Goal: Task Accomplishment & Management: Manage account settings

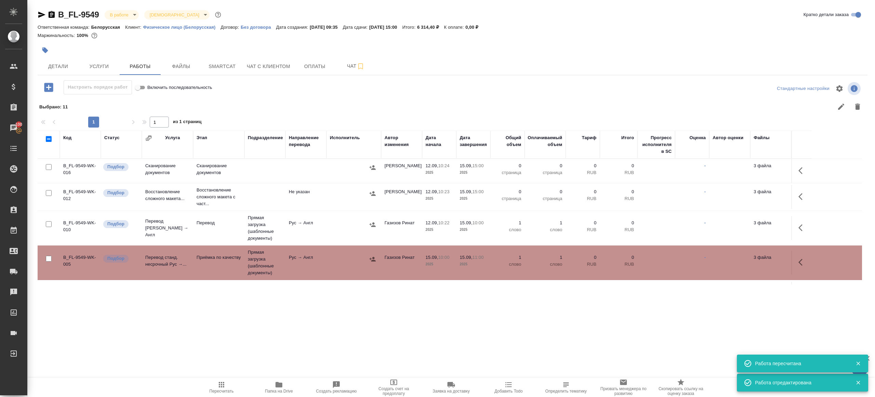
click at [219, 385] on icon "button" at bounding box center [221, 384] width 8 height 8
click at [47, 190] on input "checkbox" at bounding box center [49, 193] width 6 height 6
checkbox input "true"
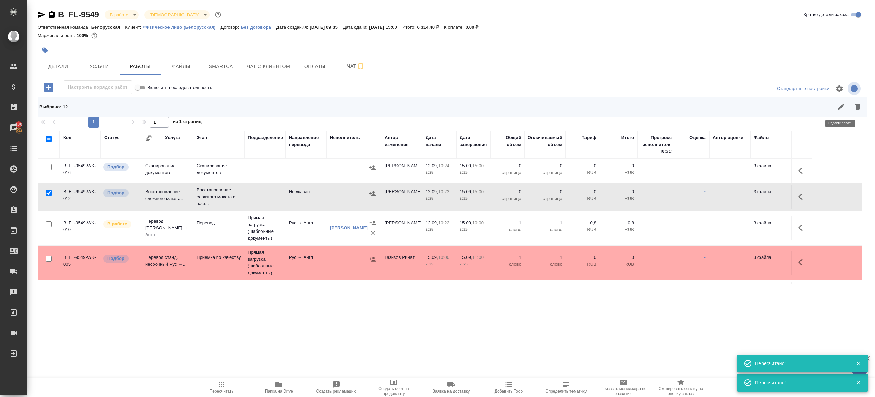
click at [852, 106] on button "button" at bounding box center [857, 106] width 16 height 16
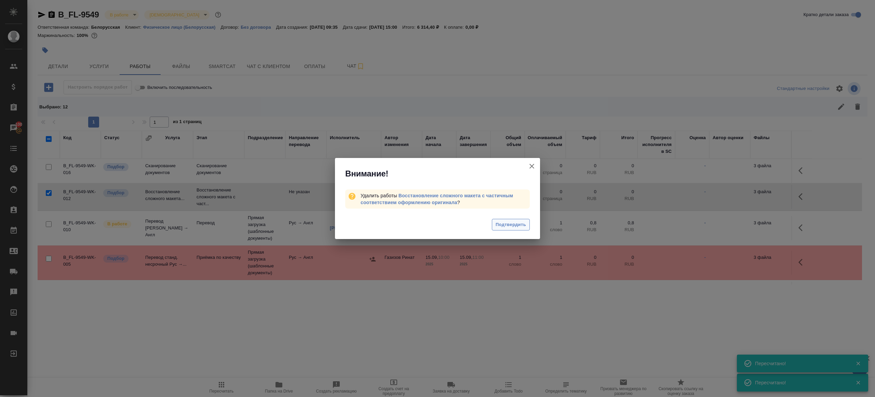
click at [504, 227] on span "Подтвердить" at bounding box center [510, 225] width 30 height 8
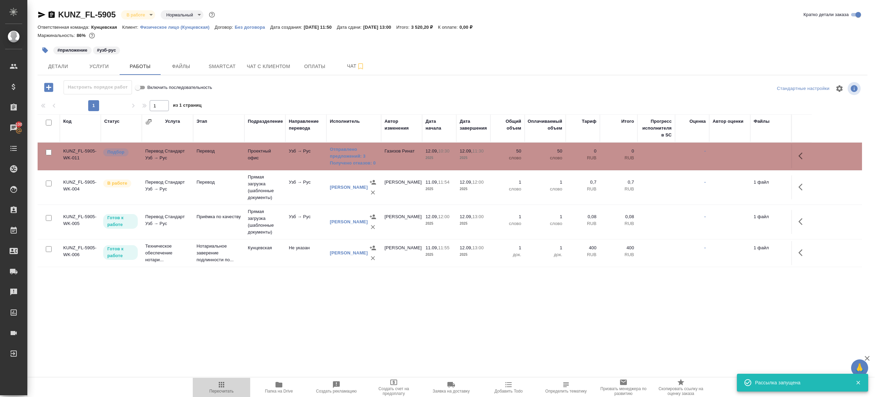
click at [223, 388] on icon "button" at bounding box center [221, 384] width 8 height 8
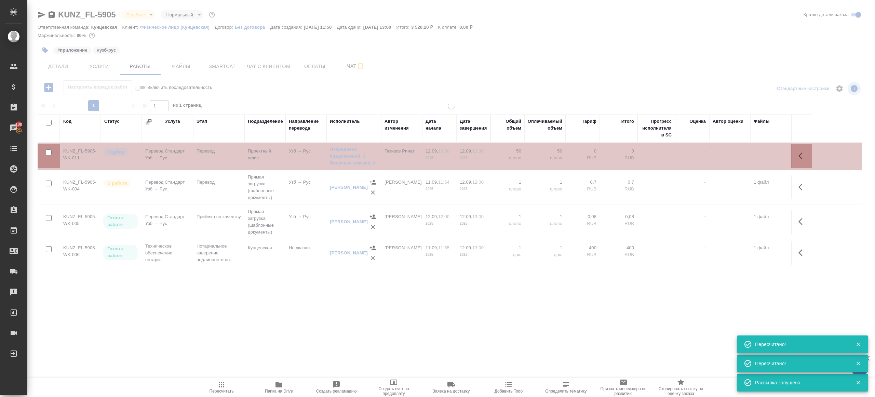
click at [247, 305] on div ".cls-1 fill:#fff; AWATERA Gazizov Rinat Клиенты Спецификации Заказы 100 Чаты To…" at bounding box center [437, 198] width 875 height 397
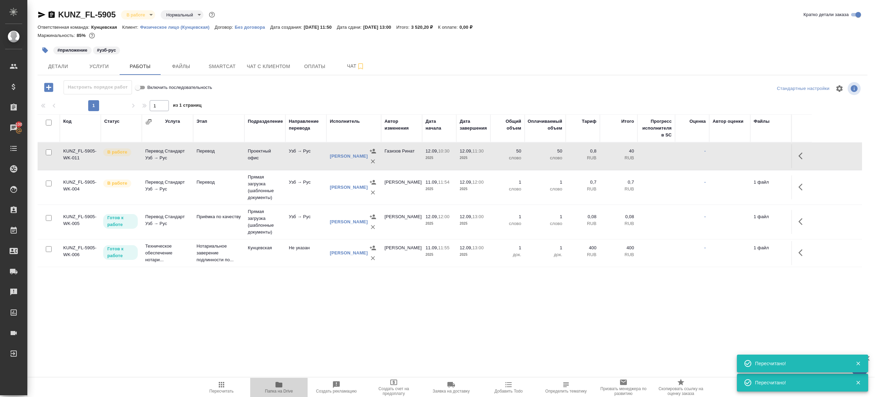
click at [271, 386] on span "Папка на Drive" at bounding box center [278, 386] width 49 height 13
click at [339, 151] on div "Сагиева Динара" at bounding box center [354, 156] width 48 height 20
click at [339, 157] on link "Сагиева Динара" at bounding box center [349, 155] width 38 height 5
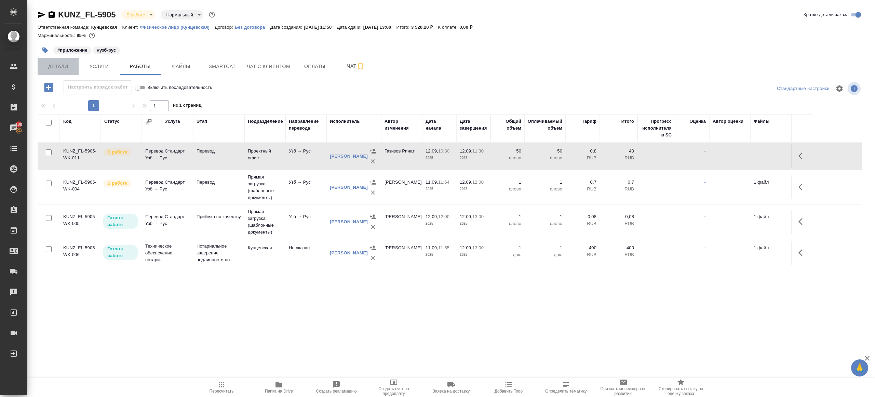
click at [67, 74] on button "Детали" at bounding box center [58, 66] width 41 height 17
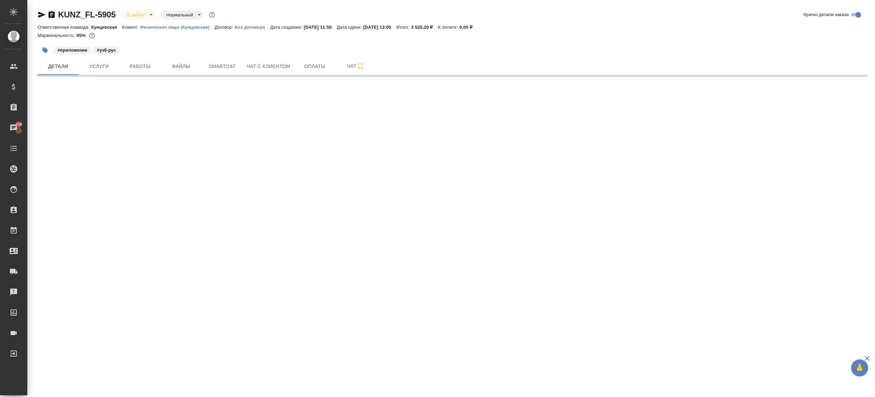
select select "RU"
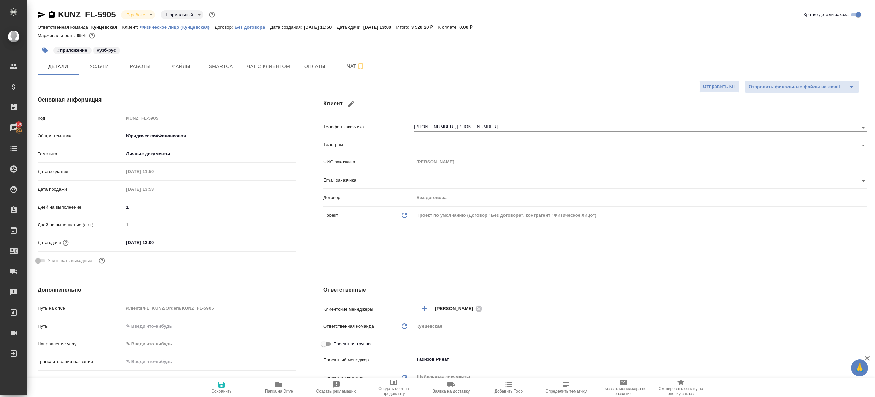
type textarea "x"
click at [107, 115] on div "Код KUNZ_FL-5905" at bounding box center [167, 118] width 258 height 12
type textarea "x"
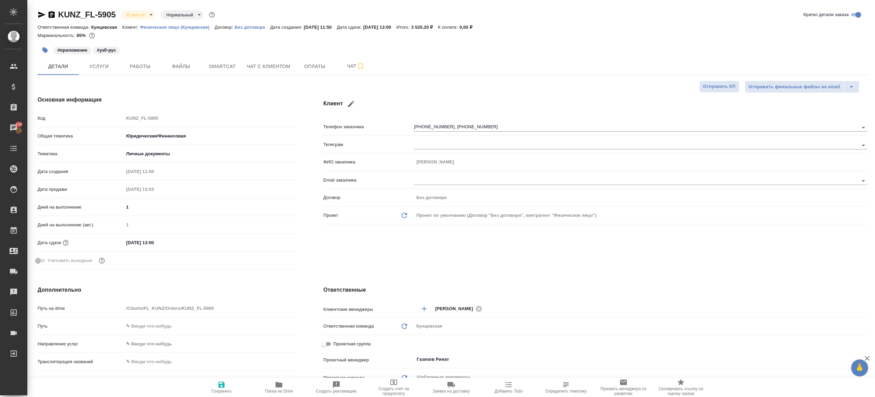
type textarea "x"
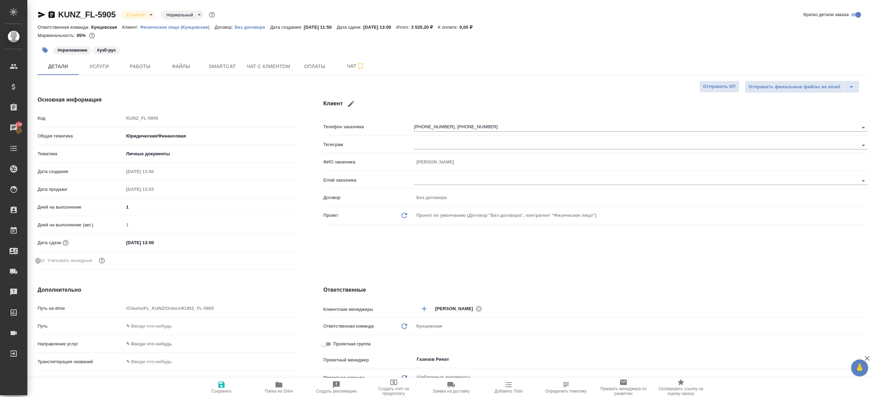
type textarea "x"
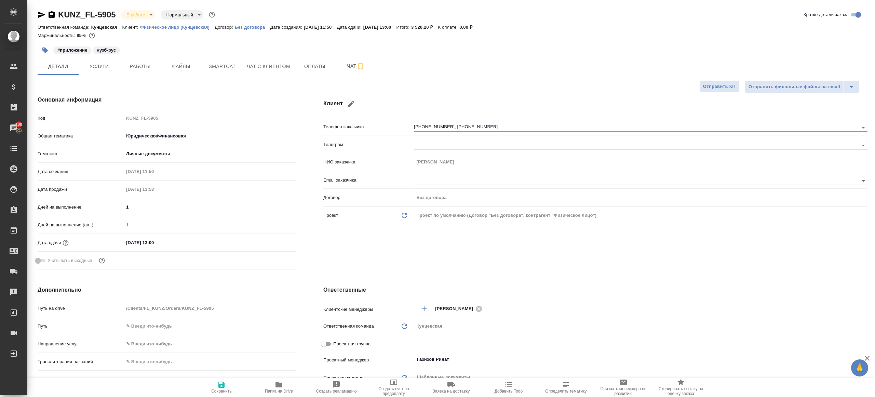
type textarea "x"
click at [137, 58] on button "Работы" at bounding box center [140, 66] width 41 height 17
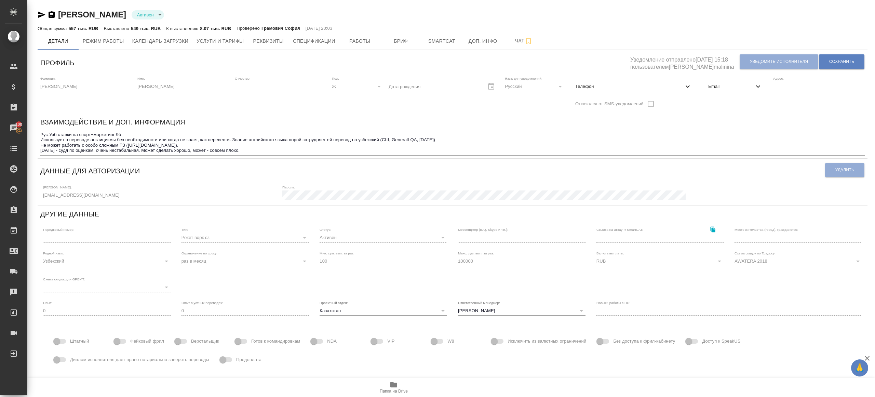
click at [710, 83] on span "Email" at bounding box center [730, 86] width 45 height 7
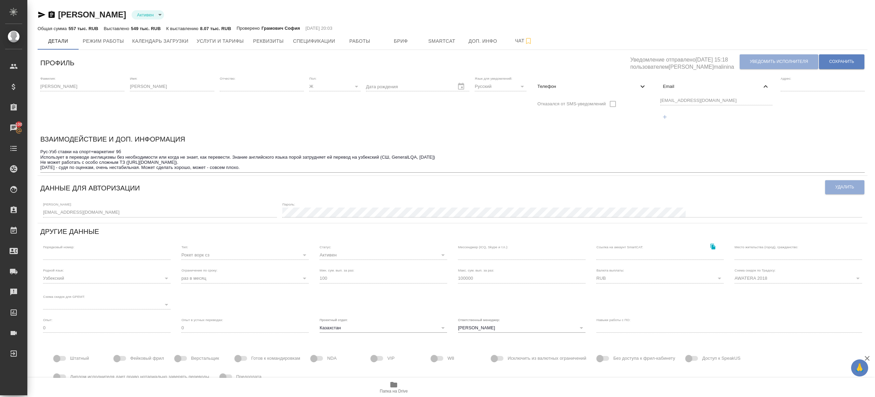
click at [643, 100] on div "Фамилия: Сагиева Имя: Динара Отчество: Пол: Ж female Дата рождения Язык для уве…" at bounding box center [452, 101] width 829 height 57
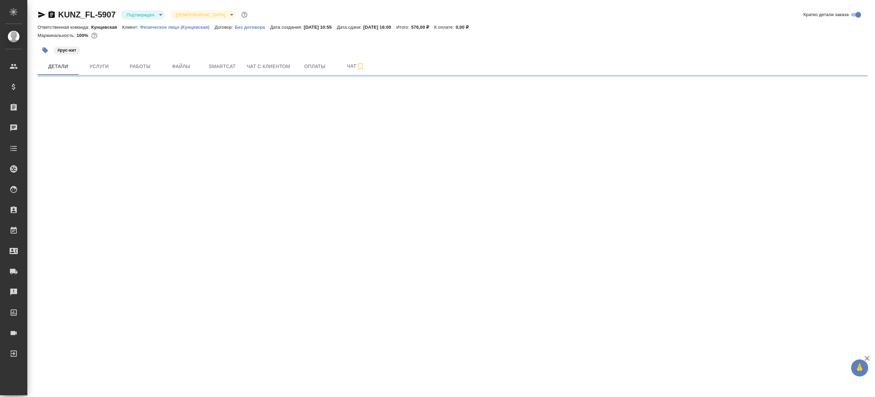
click at [135, 13] on body "🙏 .cls-1 fill:#fff; AWATERA [PERSON_NAME] Клиенты Спецификации Заказы Чаты Todo…" at bounding box center [437, 198] width 875 height 397
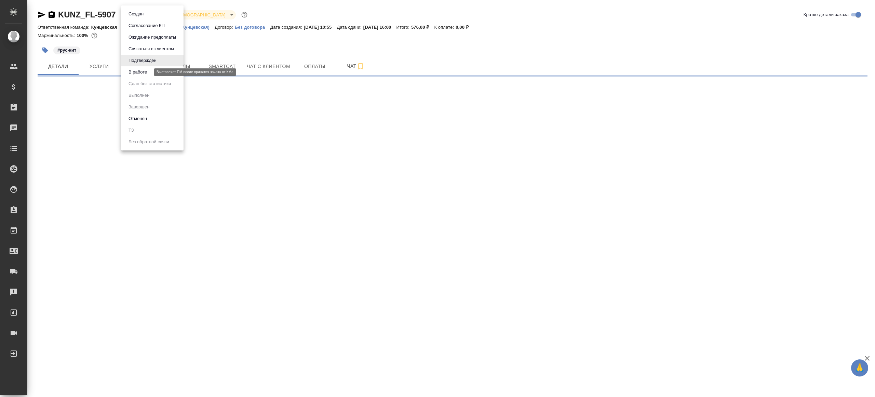
click at [149, 74] on button "В работе" at bounding box center [137, 72] width 23 height 8
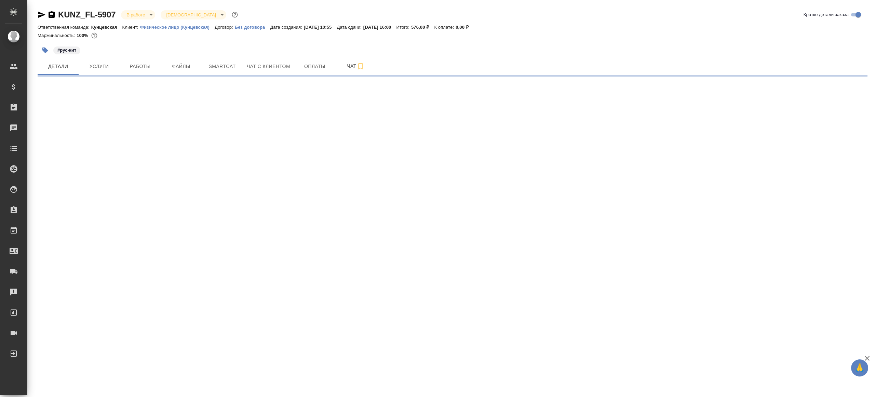
select select "RU"
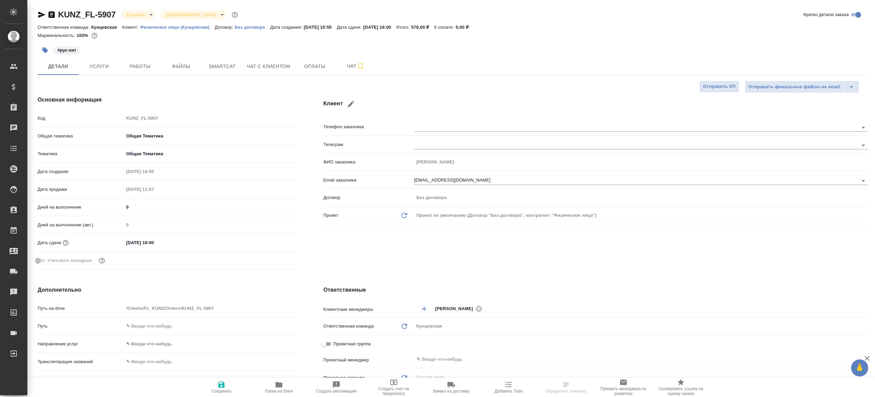
type textarea "x"
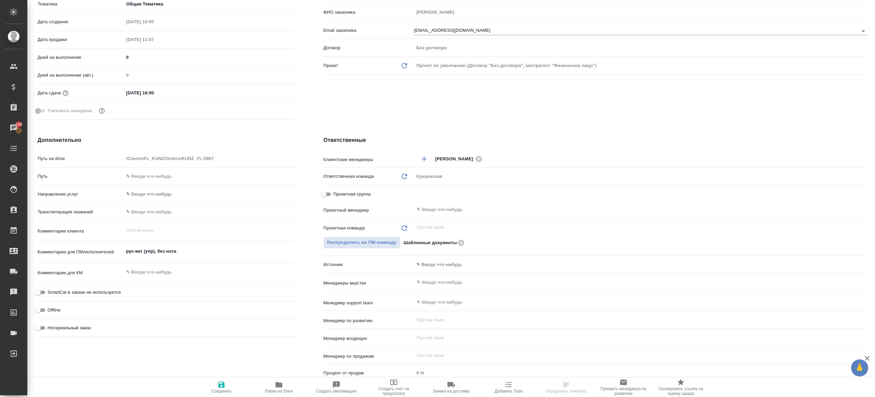
scroll to position [150, 0]
click at [424, 204] on div "​" at bounding box center [640, 209] width 453 height 12
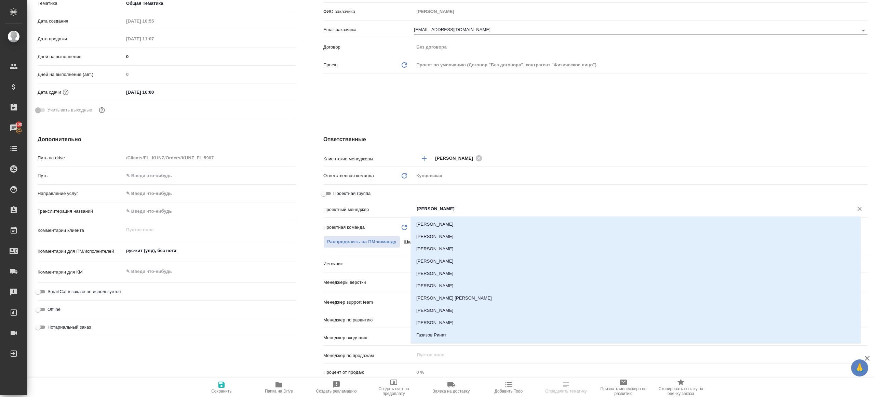
type input "ринат"
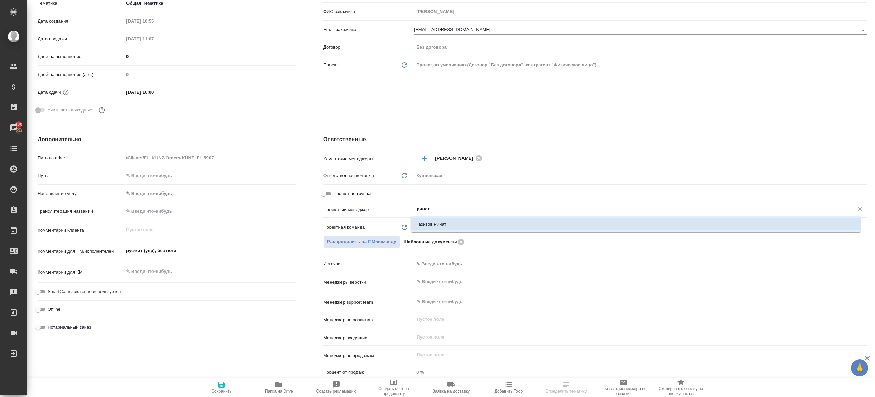
click at [440, 219] on li "Газизов Ринат" at bounding box center [636, 224] width 450 height 12
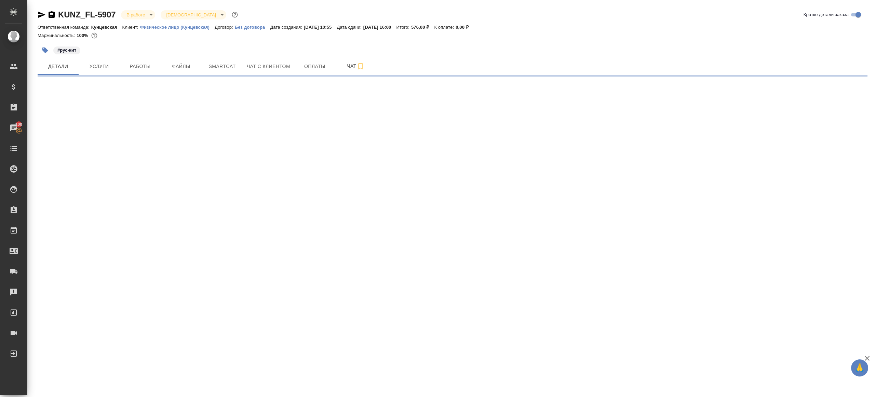
scroll to position [0, 0]
select select "RU"
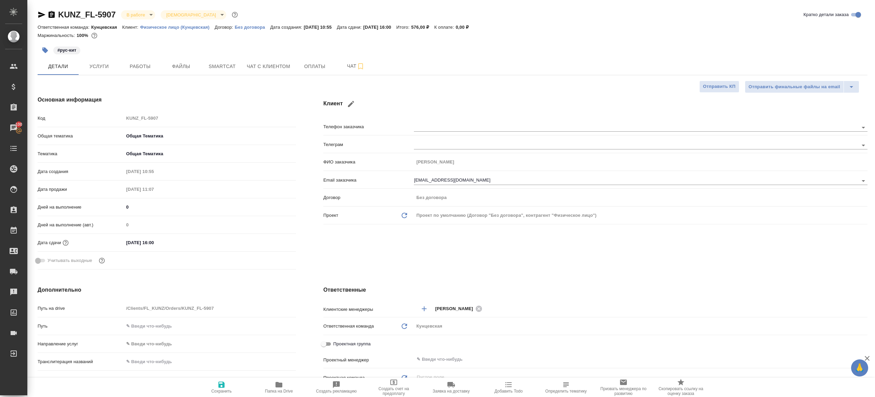
type textarea "x"
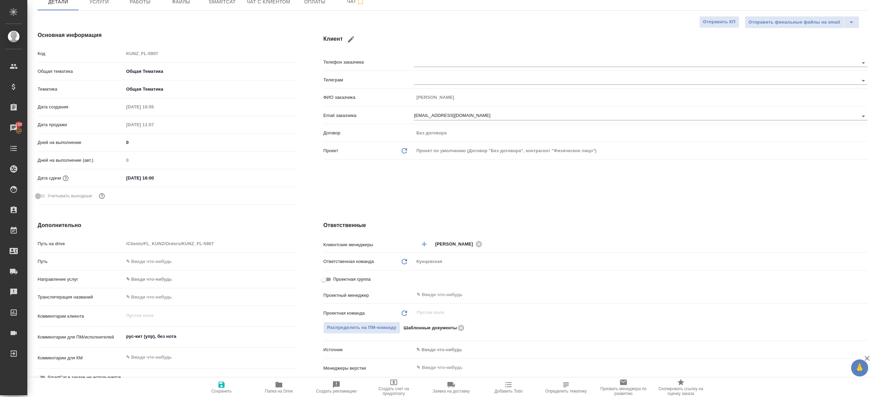
scroll to position [65, 0]
click at [448, 287] on div "Проектная группа" at bounding box center [595, 280] width 544 height 15
click at [448, 293] on input "text" at bounding box center [629, 294] width 426 height 8
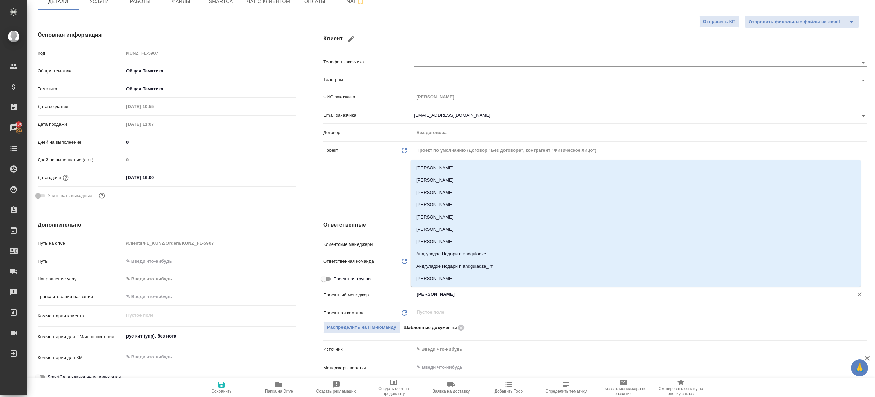
type input "ринат"
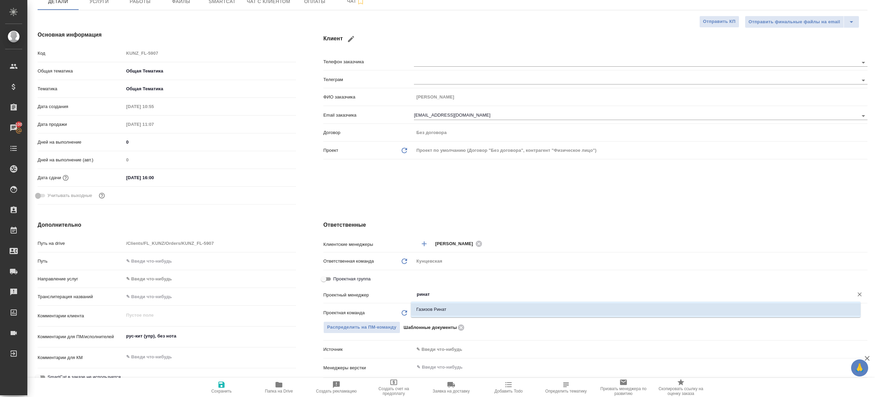
click at [453, 308] on li "Газизов Ринат" at bounding box center [636, 309] width 450 height 12
type textarea "x"
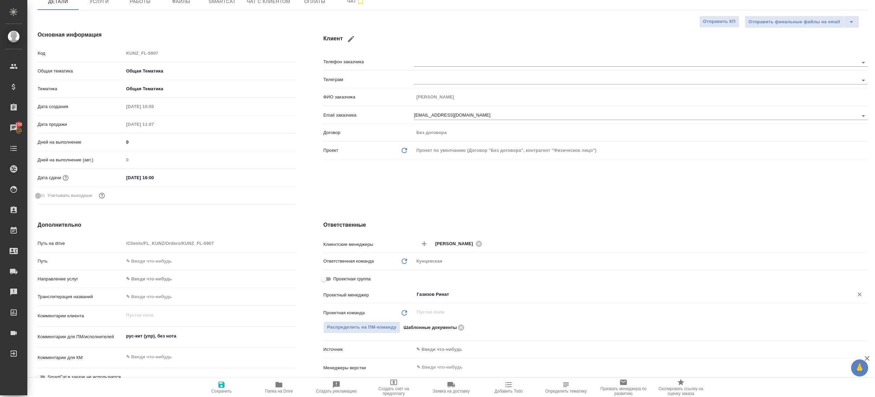
type input "Газизов Ринат"
click at [222, 380] on button "Сохранить" at bounding box center [221, 386] width 57 height 19
type textarea "x"
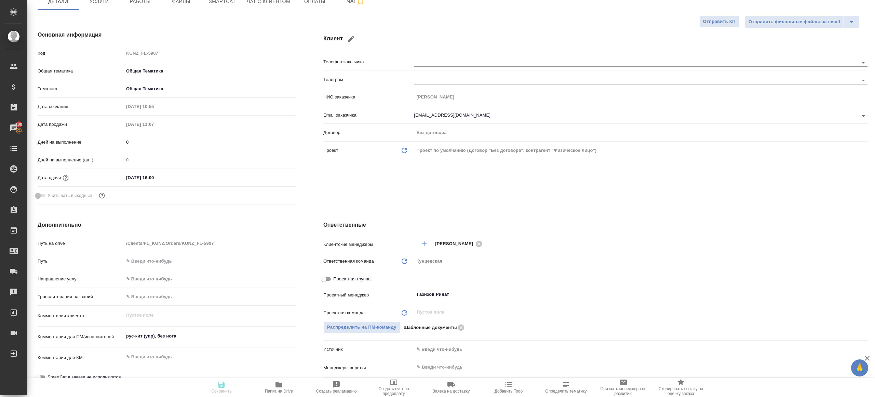
type textarea "x"
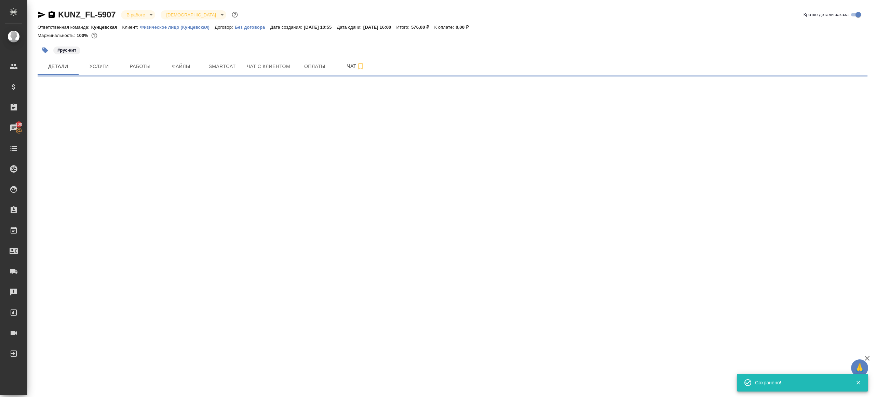
select select "RU"
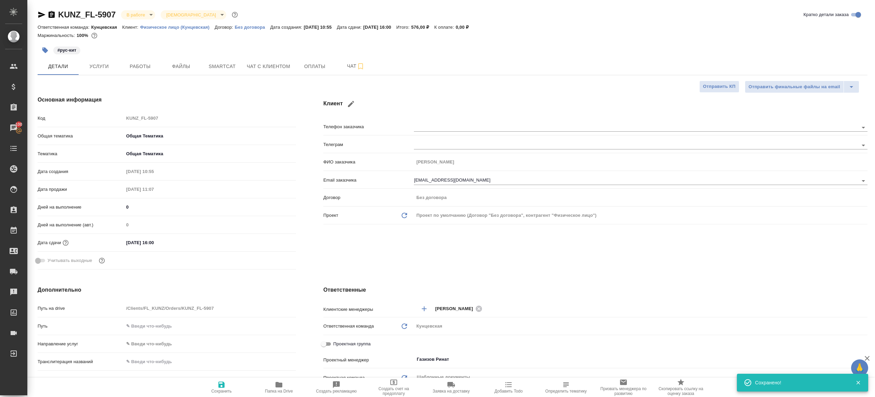
type textarea "x"
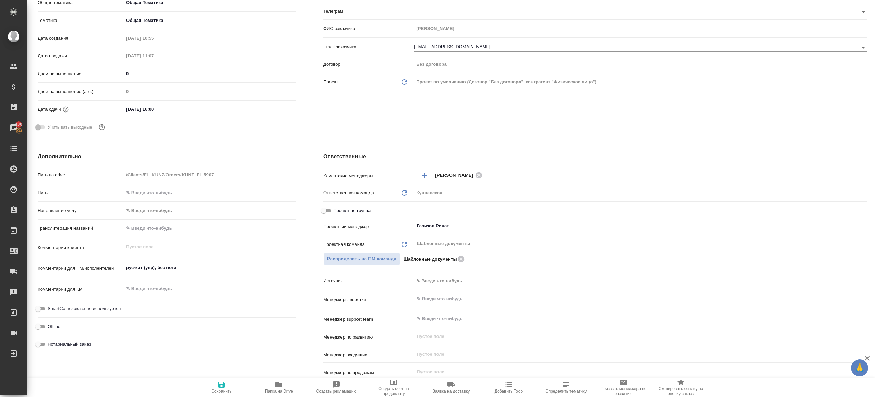
click at [275, 386] on icon "button" at bounding box center [279, 384] width 8 height 8
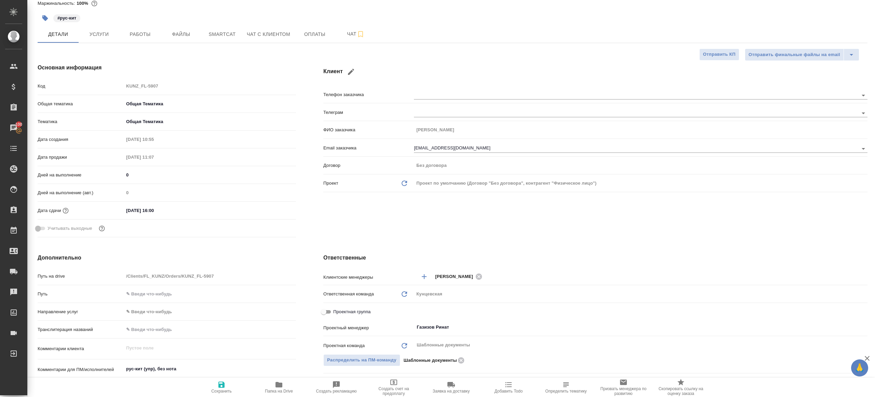
scroll to position [0, 0]
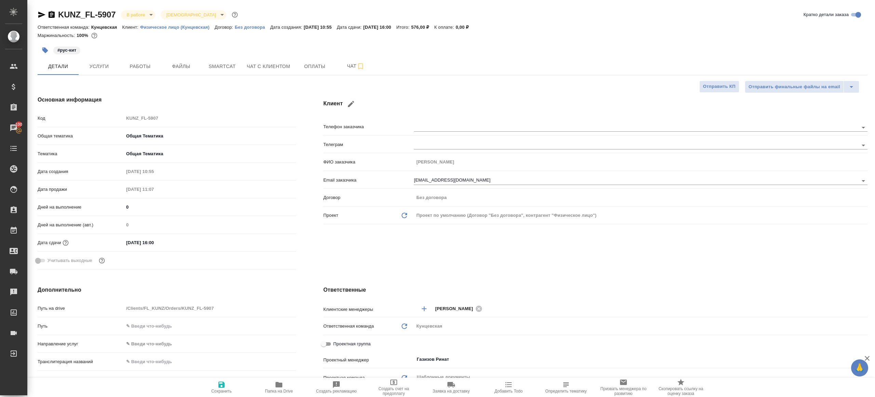
type textarea "x"
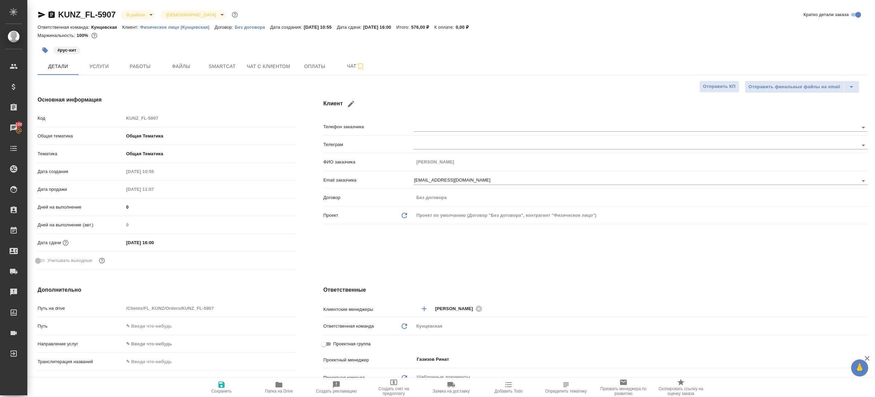
type textarea "x"
click at [139, 66] on span "Работы" at bounding box center [140, 66] width 33 height 9
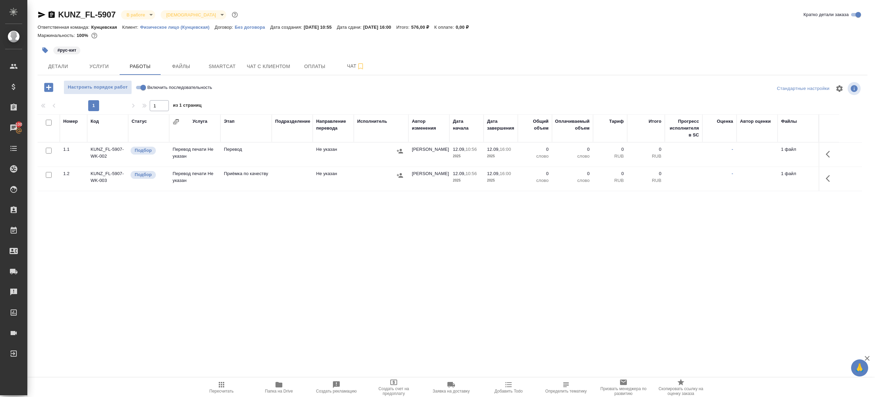
click at [138, 88] on input "Включить последовательность" at bounding box center [143, 87] width 25 height 8
checkbox input "true"
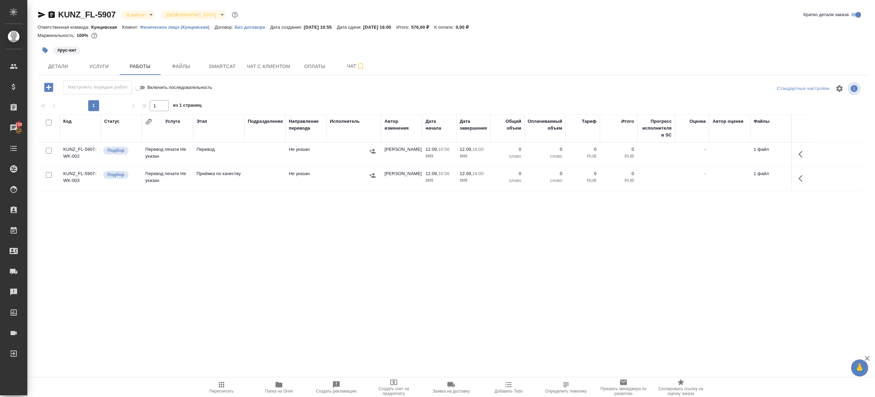
drag, startPoint x: 48, startPoint y: 175, endPoint x: 108, endPoint y: 167, distance: 60.7
click at [48, 176] on input "checkbox" at bounding box center [49, 175] width 6 height 6
checkbox input "true"
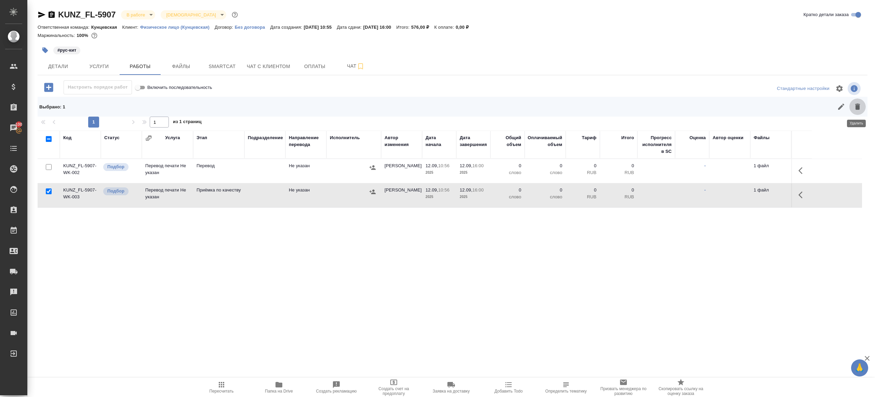
click at [859, 102] on button "button" at bounding box center [857, 106] width 16 height 16
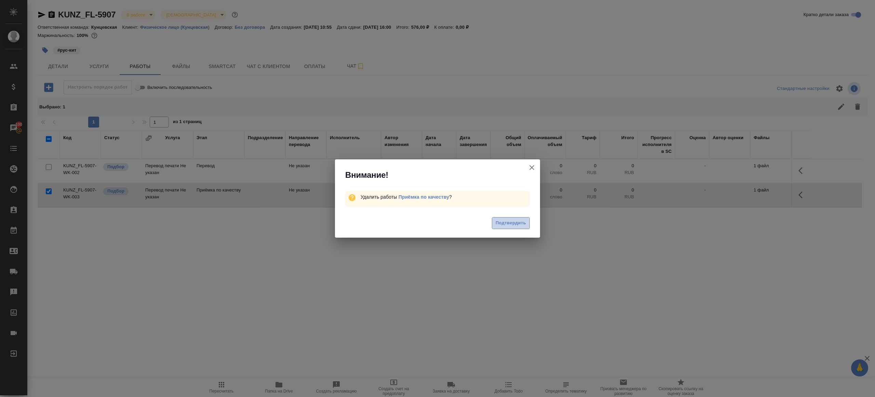
click at [514, 219] on span "Подтвердить" at bounding box center [510, 223] width 30 height 8
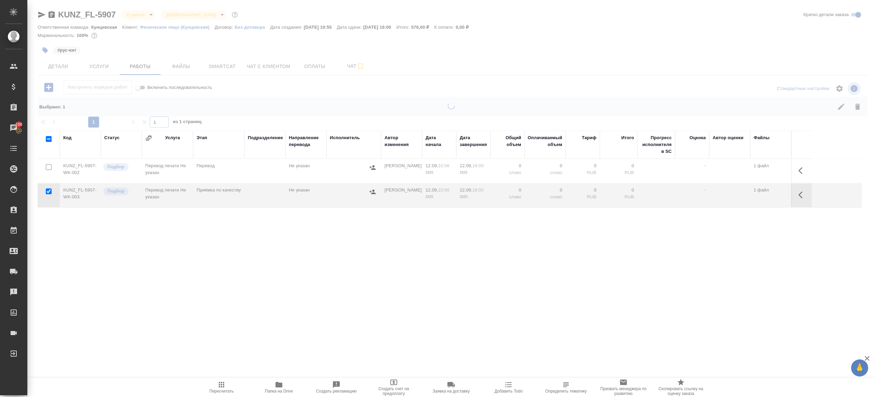
click at [809, 161] on td at bounding box center [801, 171] width 20 height 24
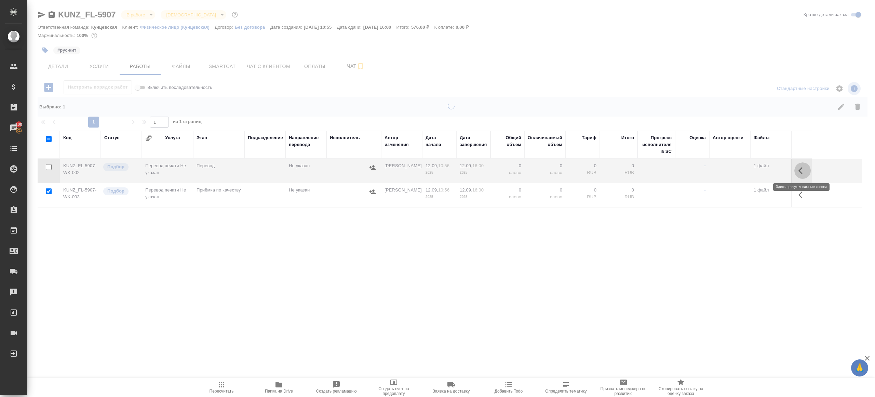
click at [803, 168] on icon "button" at bounding box center [802, 170] width 8 height 8
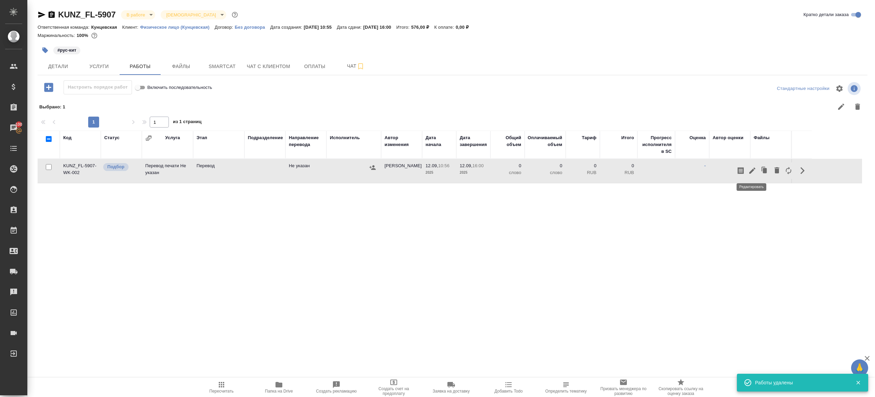
click at [751, 168] on icon "button" at bounding box center [752, 170] width 8 height 8
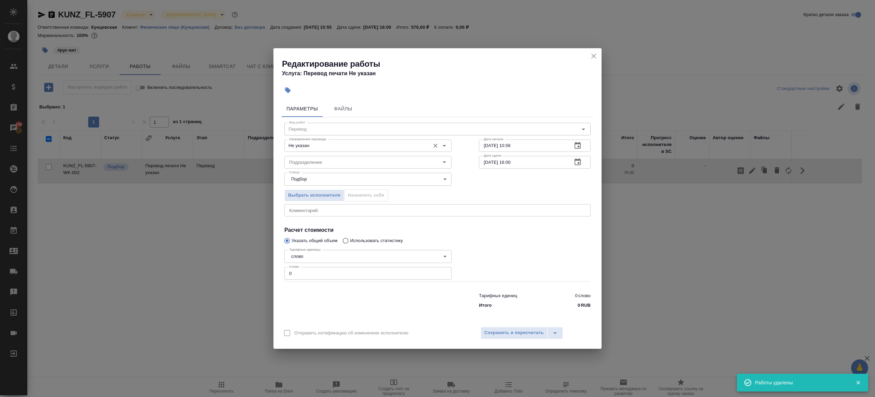
click at [328, 139] on div "Не указан Направление перевода" at bounding box center [367, 145] width 167 height 12
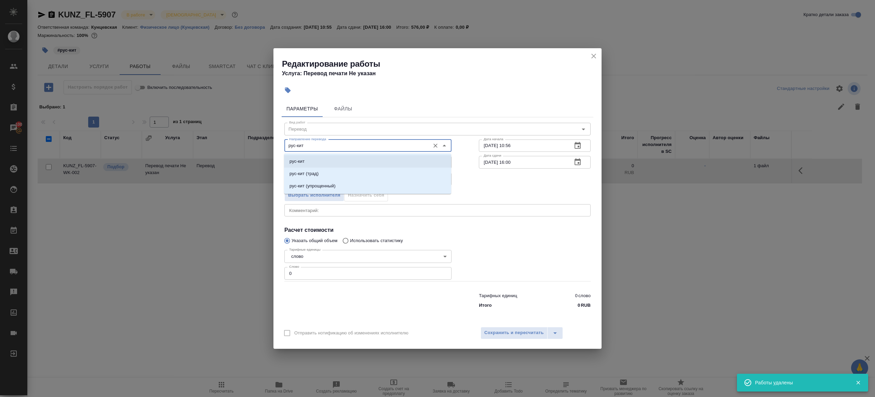
click at [333, 160] on li "рус-кит" at bounding box center [367, 161] width 167 height 12
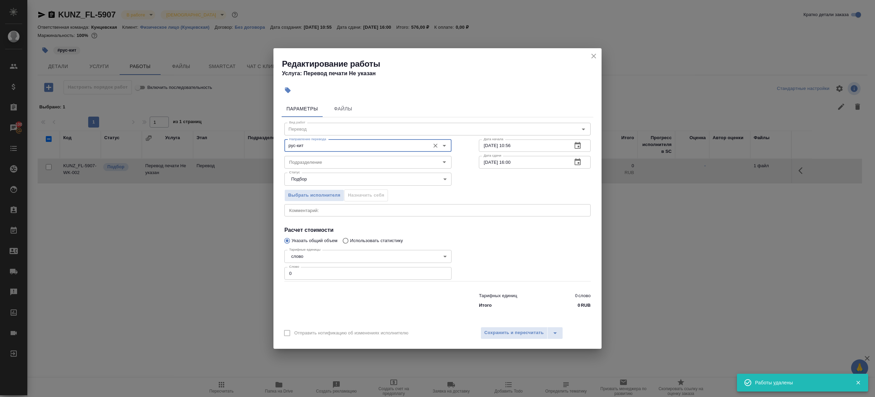
type input "рус-кит"
click at [333, 160] on input "Подразделение" at bounding box center [356, 162] width 140 height 8
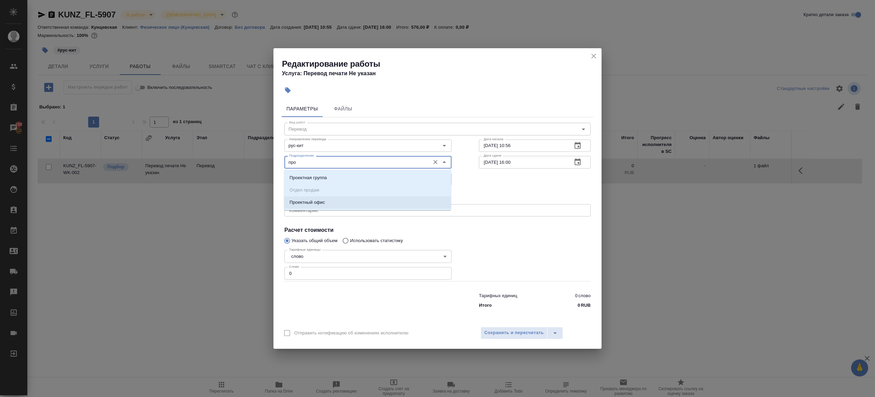
click at [339, 200] on li "Проектный офис" at bounding box center [367, 202] width 167 height 12
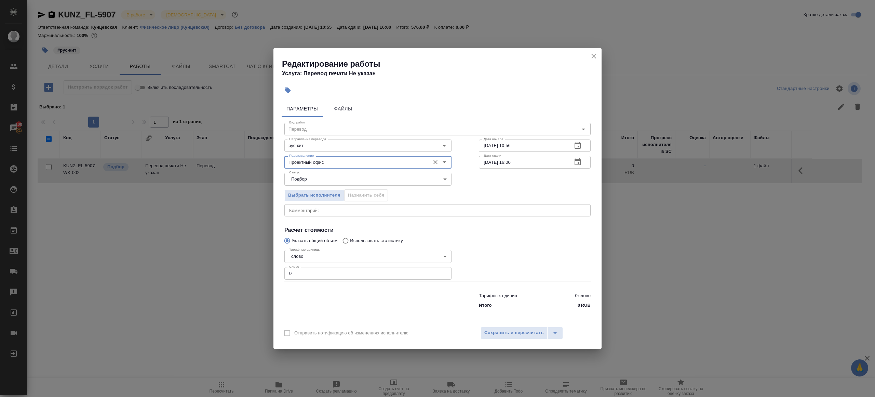
type input "Проектный офис"
click at [315, 280] on div "Тарифных единиц 0 слово Итого 0 RUB" at bounding box center [437, 299] width 333 height 46
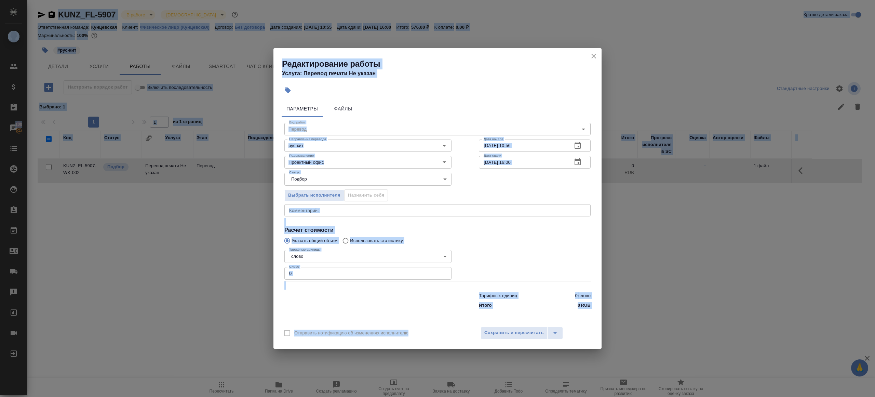
click at [315, 276] on input "0" at bounding box center [367, 273] width 167 height 12
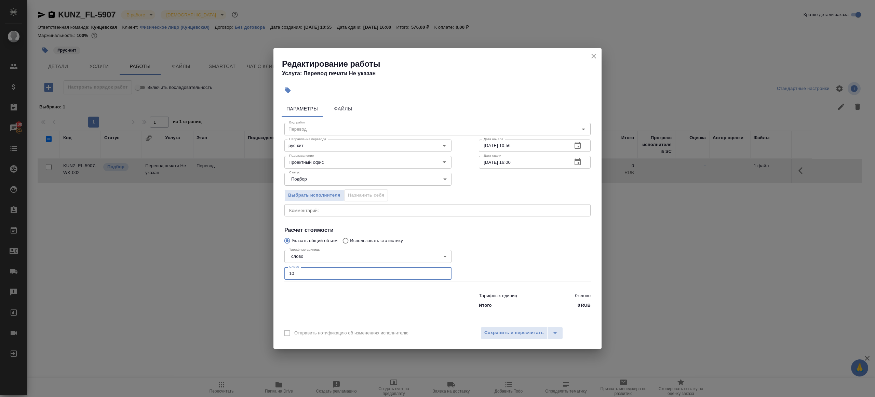
type input "10"
click at [512, 162] on input "12.09.2025 16:00" at bounding box center [523, 162] width 88 height 12
click at [514, 338] on button "Сохранить и пересчитать" at bounding box center [513, 333] width 67 height 12
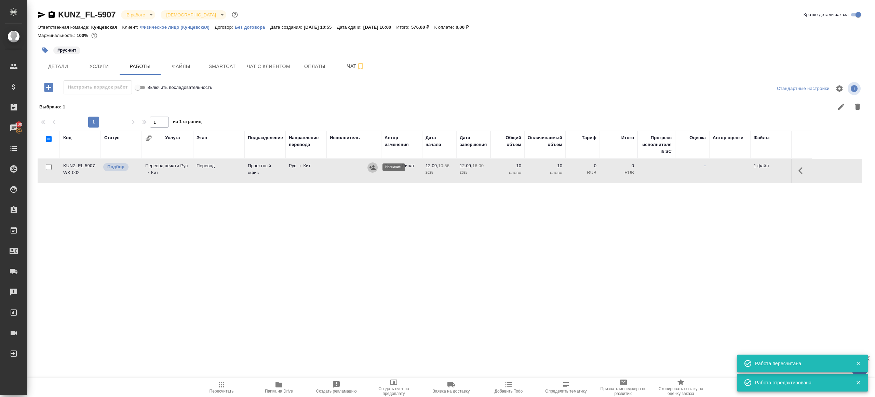
click at [371, 165] on icon "button" at bounding box center [372, 167] width 7 height 7
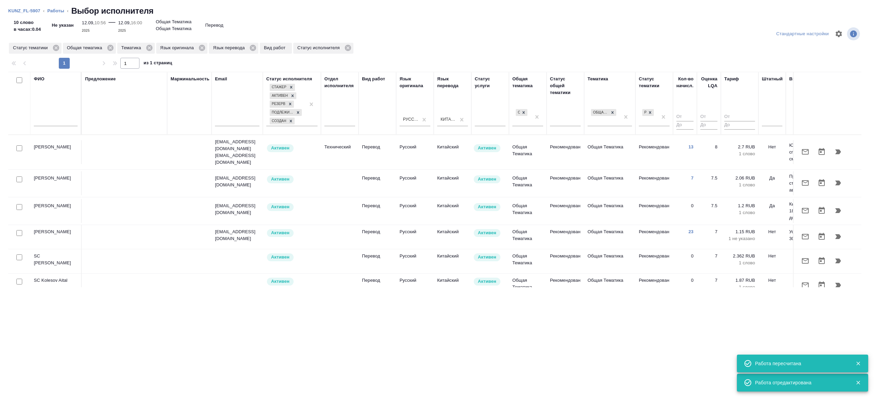
click at [20, 78] on input "checkbox" at bounding box center [19, 80] width 6 height 6
checkbox input "true"
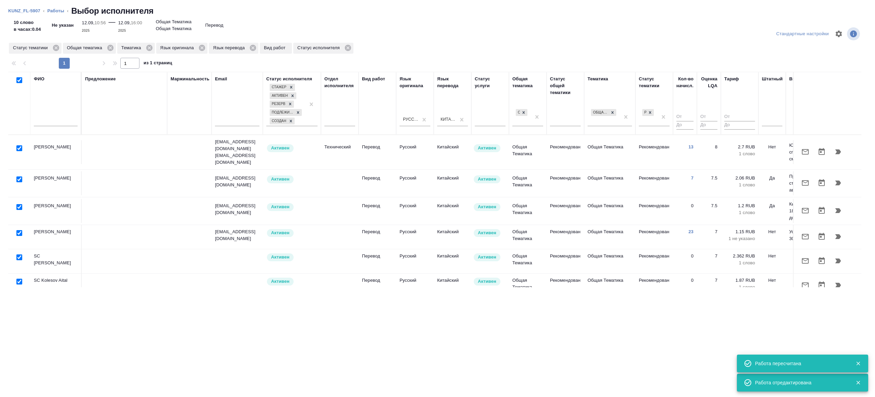
checkbox input "true"
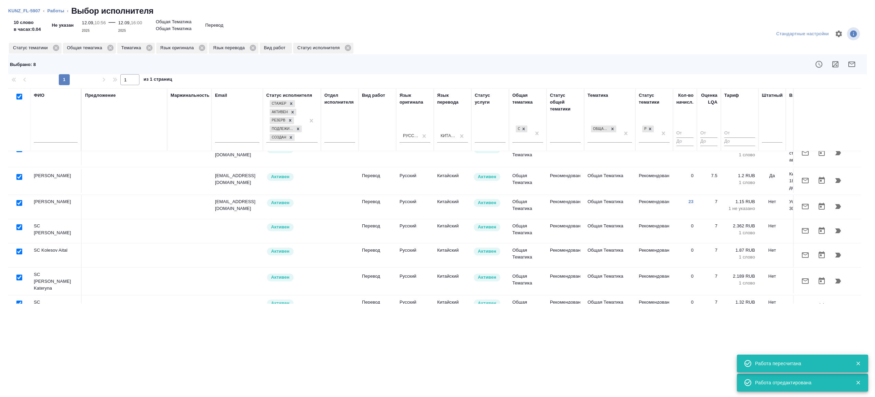
scroll to position [58, 0]
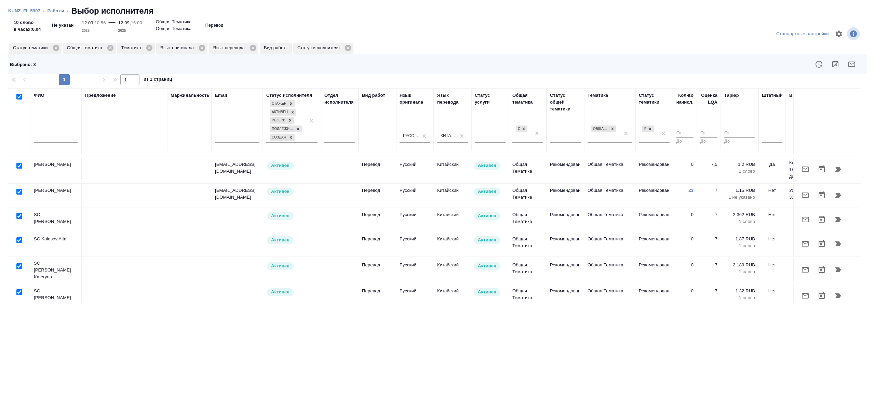
click at [16, 213] on input "checkbox" at bounding box center [19, 216] width 6 height 6
checkbox input "false"
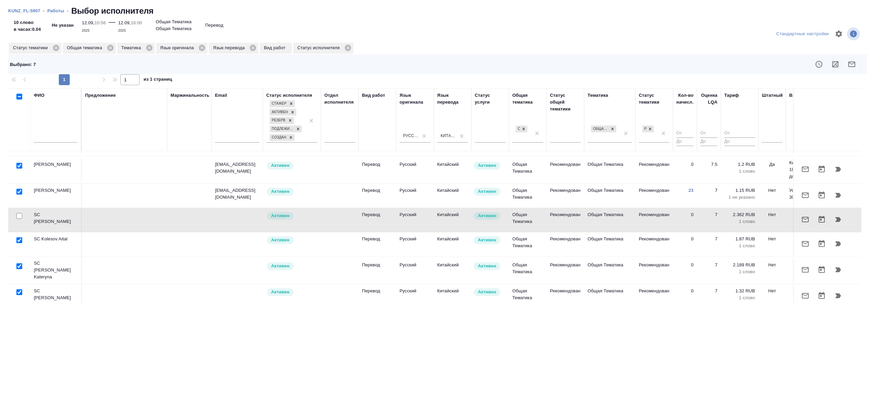
click at [17, 237] on input "checkbox" at bounding box center [19, 240] width 6 height 6
checkbox input "false"
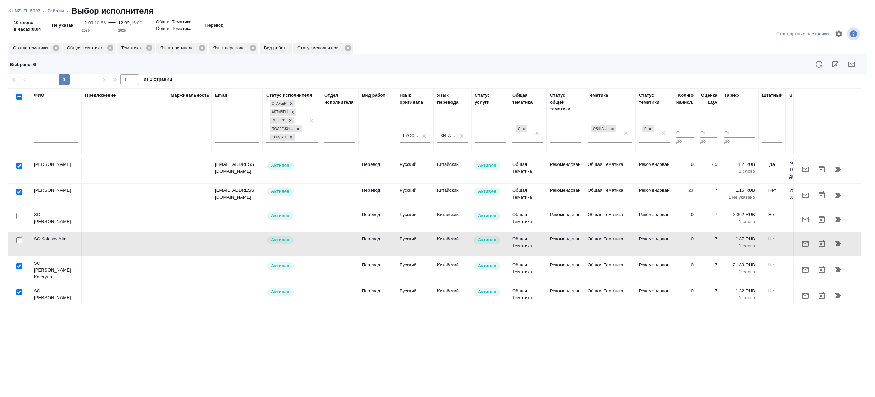
click at [19, 263] on input "checkbox" at bounding box center [19, 266] width 6 height 6
checkbox input "false"
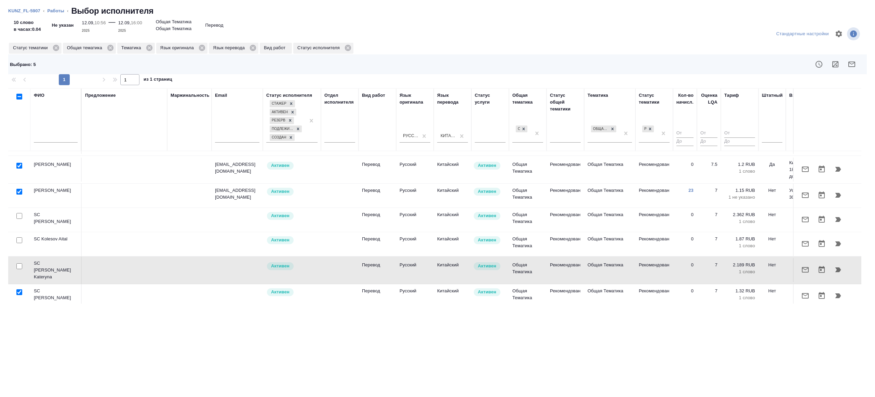
click at [19, 289] on input "checkbox" at bounding box center [19, 292] width 6 height 6
checkbox input "false"
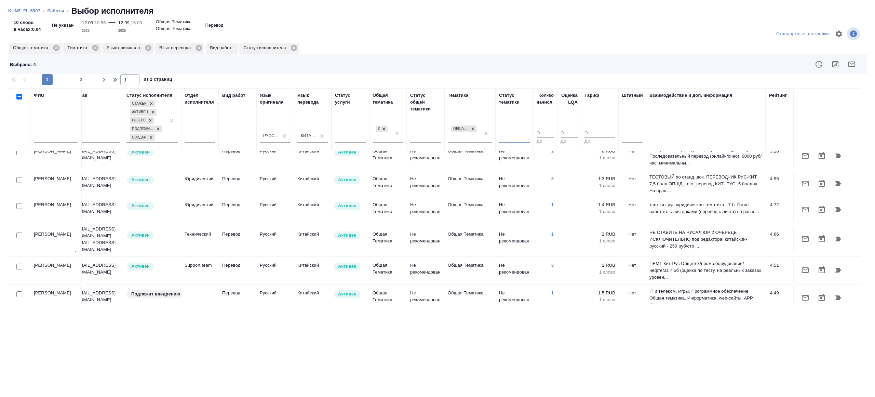
scroll to position [433, 147]
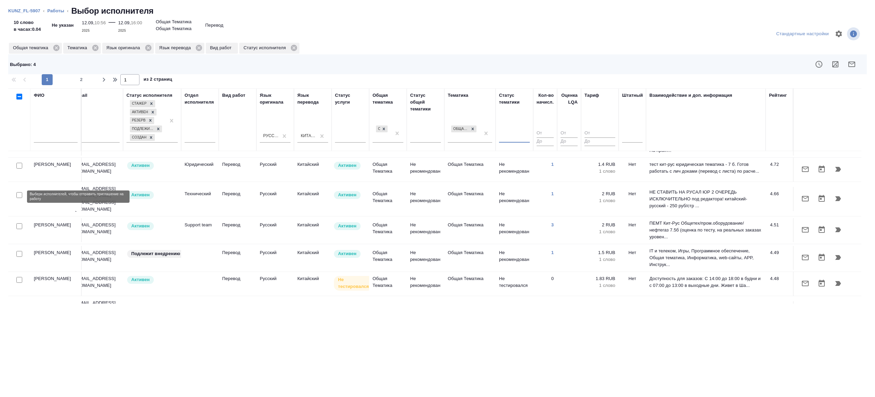
click at [19, 223] on input "checkbox" at bounding box center [19, 226] width 6 height 6
checkbox input "true"
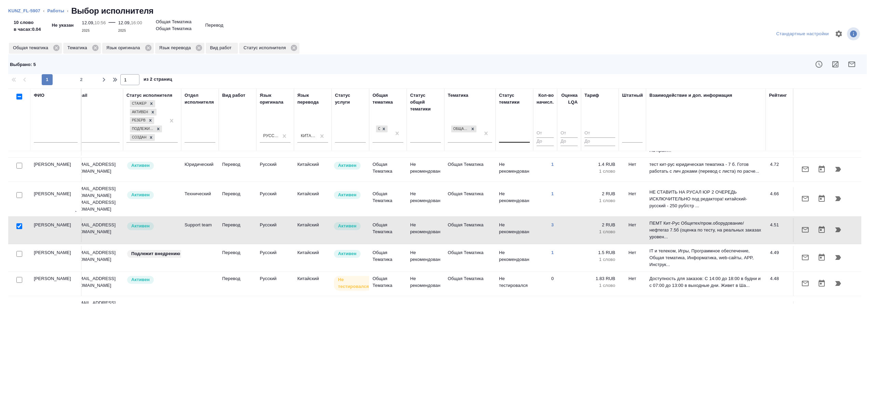
click at [851, 64] on icon "button" at bounding box center [851, 63] width 7 height 5
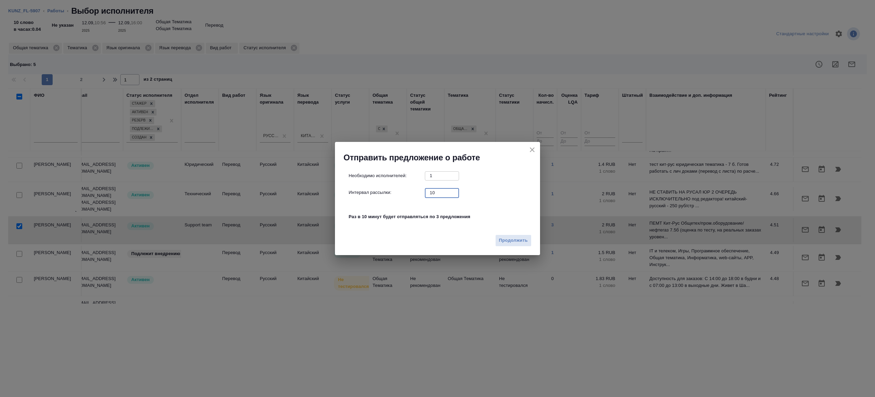
click at [432, 192] on input "10" at bounding box center [442, 192] width 34 height 9
type input "1"
click at [508, 241] on span "Продолжить" at bounding box center [513, 240] width 29 height 8
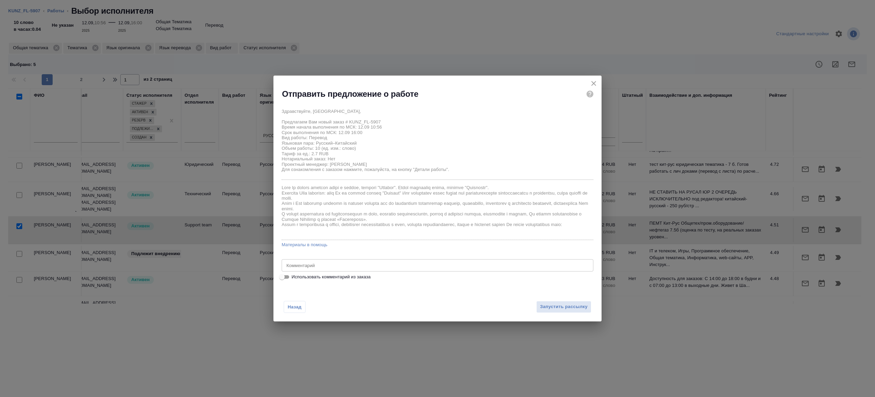
click at [293, 268] on div "x Комментарий" at bounding box center [437, 265] width 312 height 12
click at [289, 275] on input "Использовать комментарий из заказа" at bounding box center [282, 277] width 25 height 8
checkbox input "true"
type textarea "рус-кит (упр), без нота"
click at [286, 279] on input "Использовать комментарий из заказа" at bounding box center [287, 277] width 25 height 8
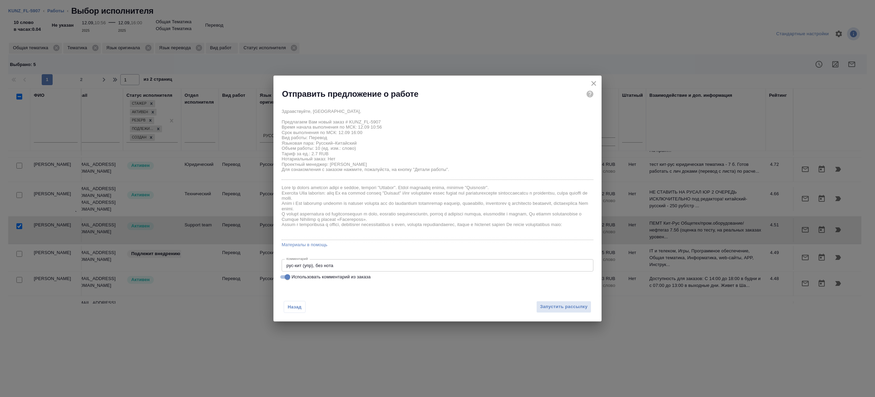
checkbox input "false"
click at [297, 262] on div "x Комментарий" at bounding box center [437, 265] width 312 height 12
type textarea "на перевод с листа"
click at [546, 308] on span "Запустить рассылку" at bounding box center [563, 307] width 47 height 8
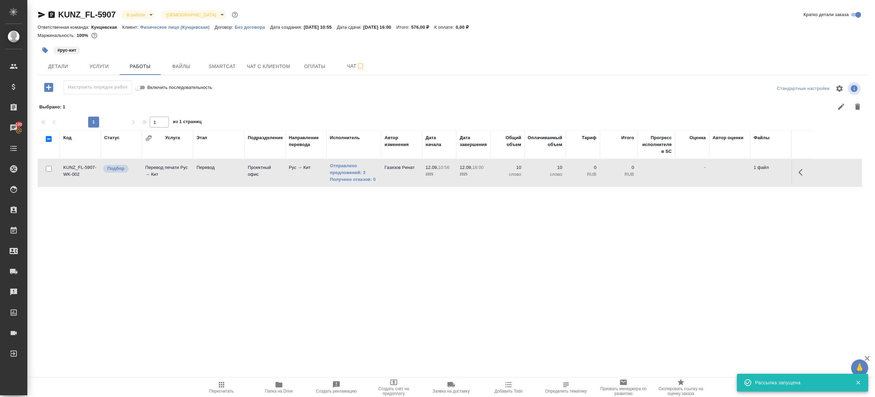
click at [216, 384] on span "Пересчитать" at bounding box center [221, 386] width 49 height 13
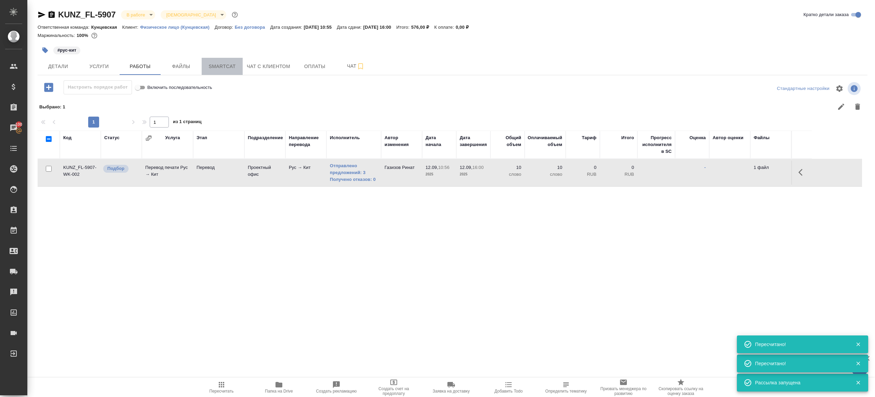
click at [225, 66] on span "Smartcat" at bounding box center [222, 66] width 33 height 9
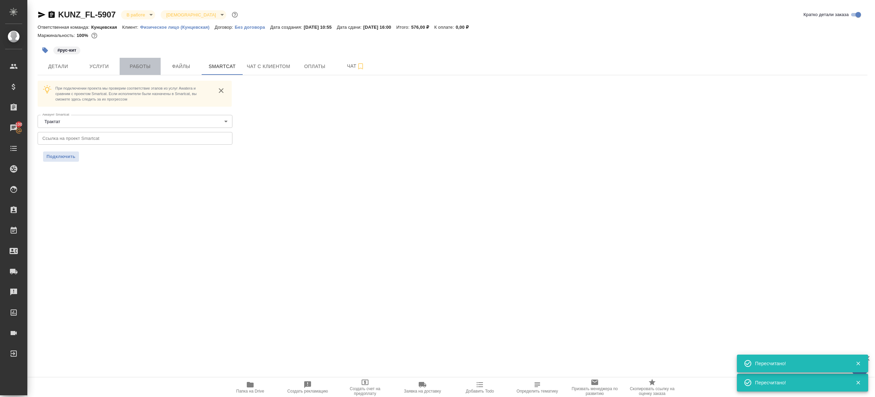
click at [145, 69] on span "Работы" at bounding box center [140, 66] width 33 height 9
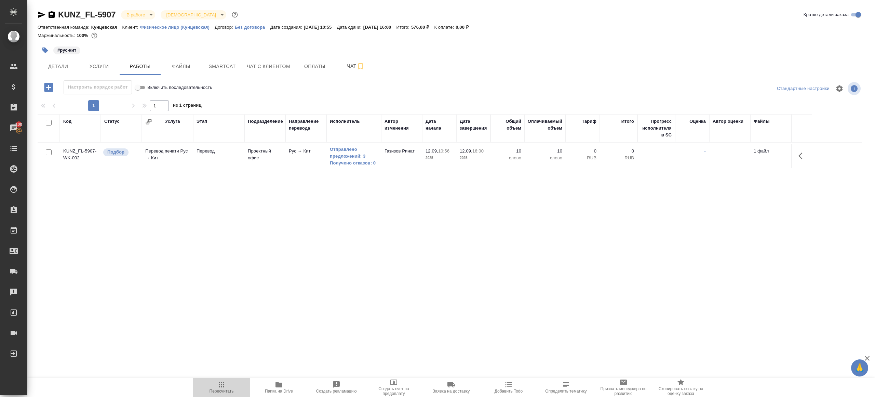
click at [235, 384] on span "Пересчитать" at bounding box center [221, 386] width 49 height 13
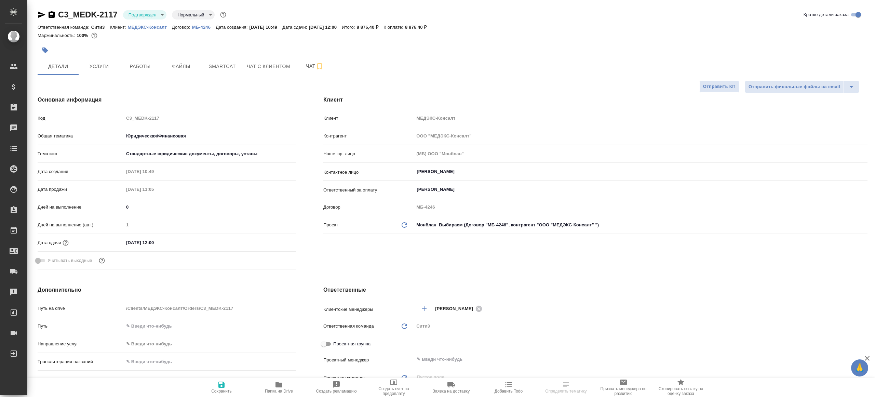
select select "RU"
click at [137, 22] on div "C3_MEDK-2117 Подтвержден confirmed Нормальный normal Кратко детали заказа" at bounding box center [452, 16] width 829 height 14
click at [150, 19] on div "C3_MEDK-2117 Подтвержден confirmed Нормальный normal" at bounding box center [133, 14] width 190 height 11
click at [150, 14] on body "🙏 .cls-1 fill:#fff; AWATERA [PERSON_NAME] Клиенты Спецификации Заказы Чаты Todo…" at bounding box center [437, 198] width 875 height 397
click at [149, 75] on button "В работе" at bounding box center [139, 72] width 23 height 8
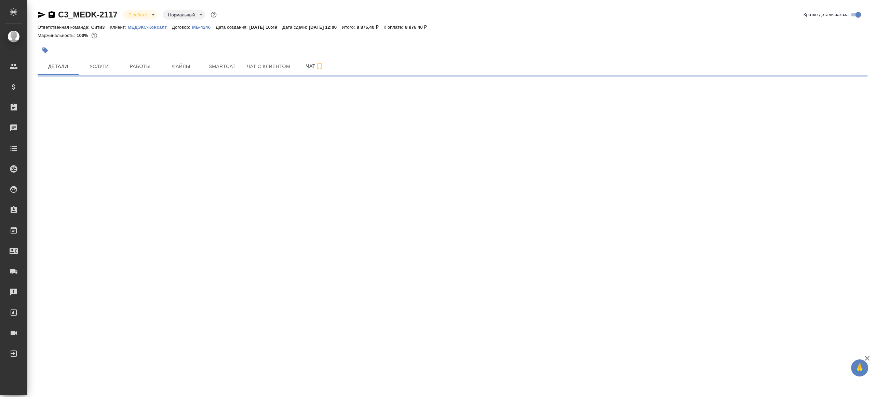
select select "RU"
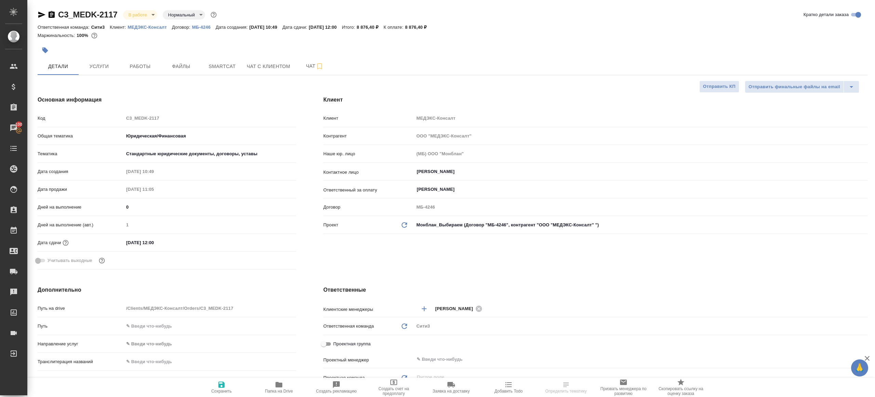
select select "RU"
type textarea "x"
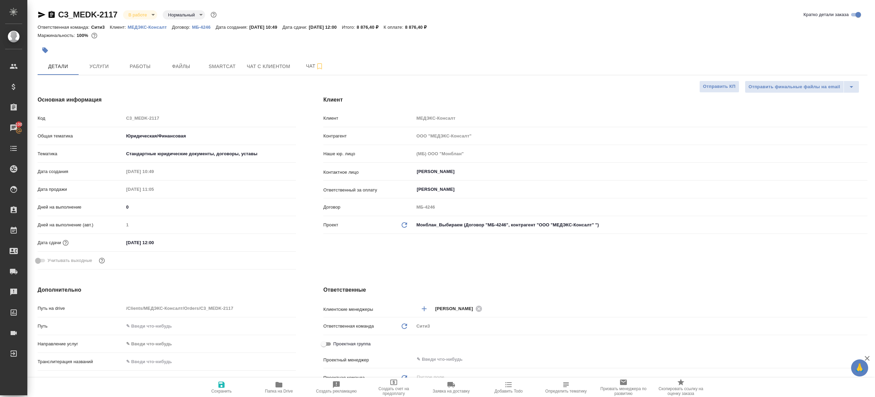
type textarea "x"
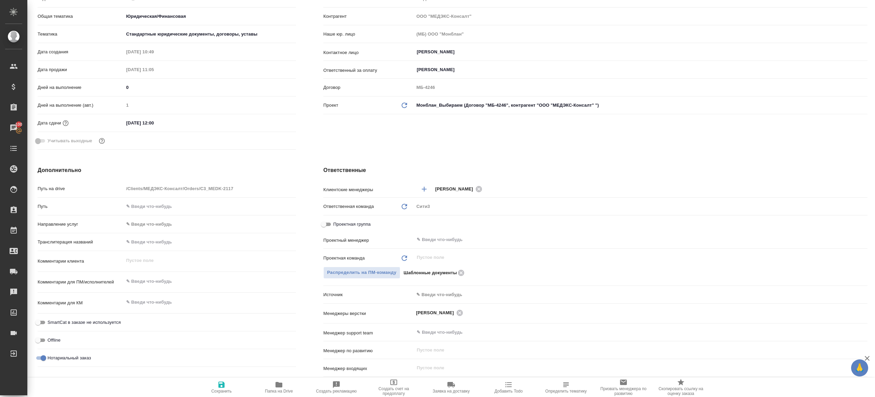
scroll to position [137, 0]
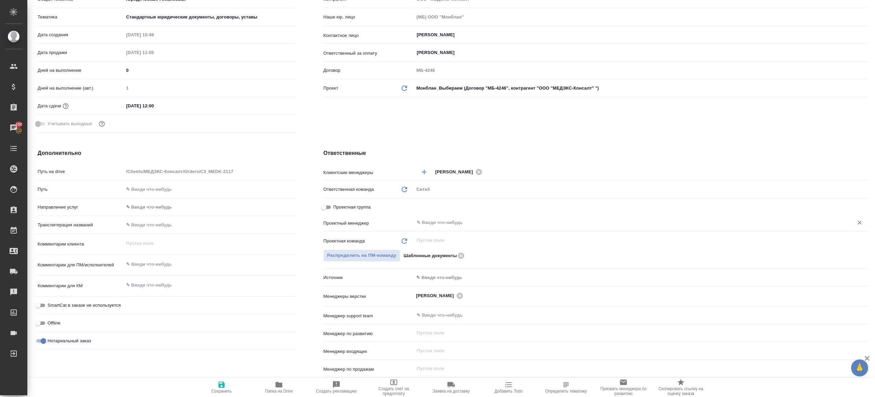
click at [433, 220] on input "text" at bounding box center [629, 222] width 426 height 8
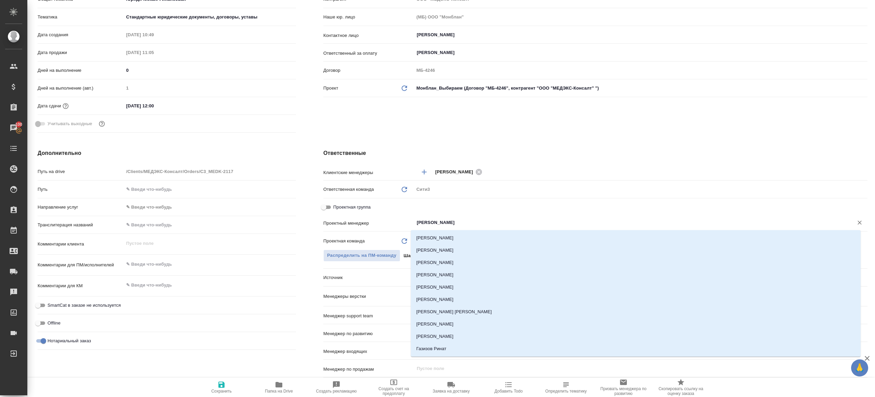
type input "ринат"
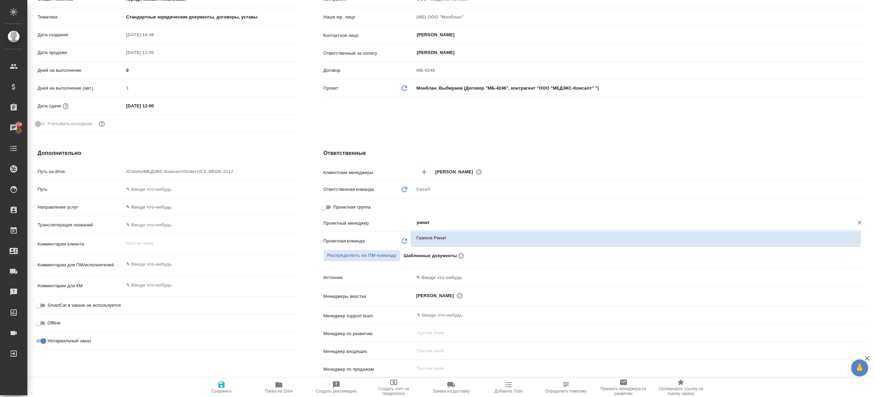
click at [451, 242] on li "Газизов Ринат" at bounding box center [636, 238] width 450 height 12
type textarea "x"
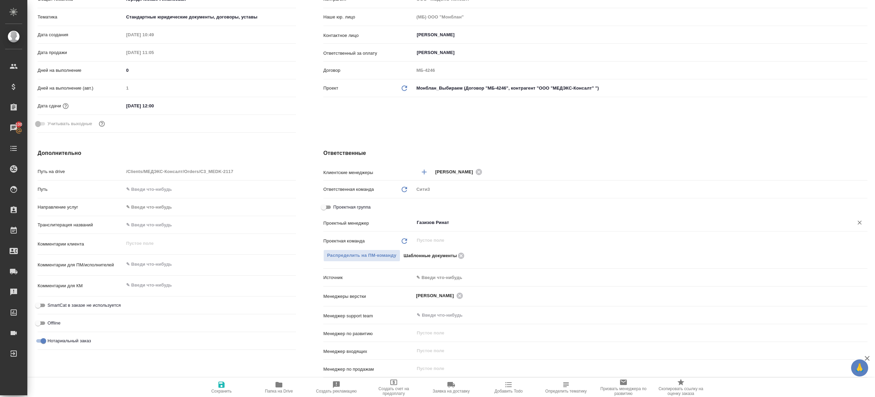
type input "Газизов Ринат"
click at [218, 384] on icon "button" at bounding box center [221, 384] width 8 height 8
type textarea "x"
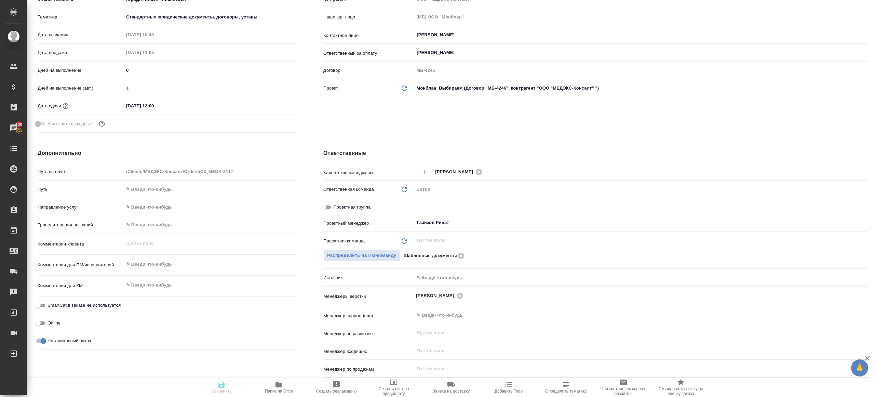
type textarea "x"
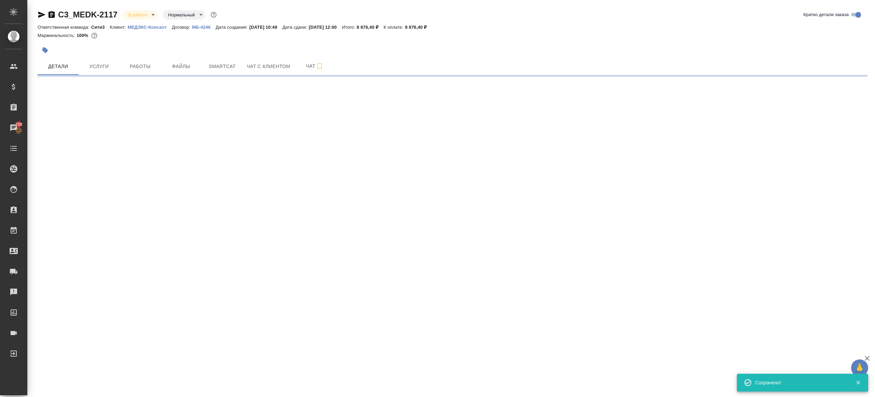
scroll to position [0, 0]
select select "RU"
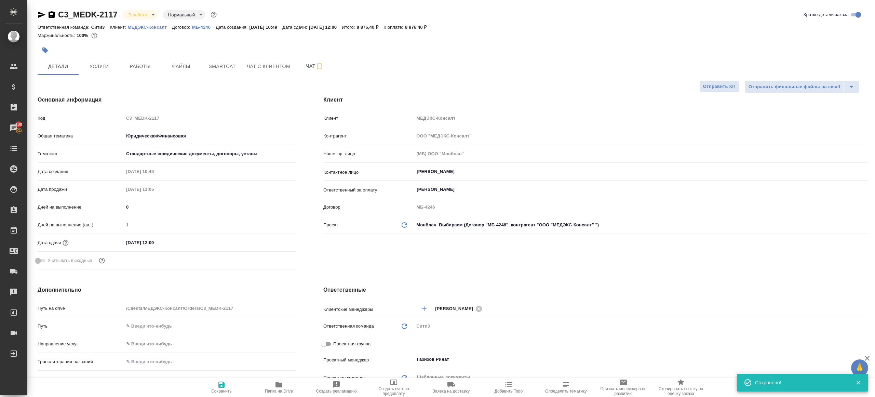
type textarea "x"
click at [279, 389] on span "Папка на Drive" at bounding box center [279, 390] width 28 height 5
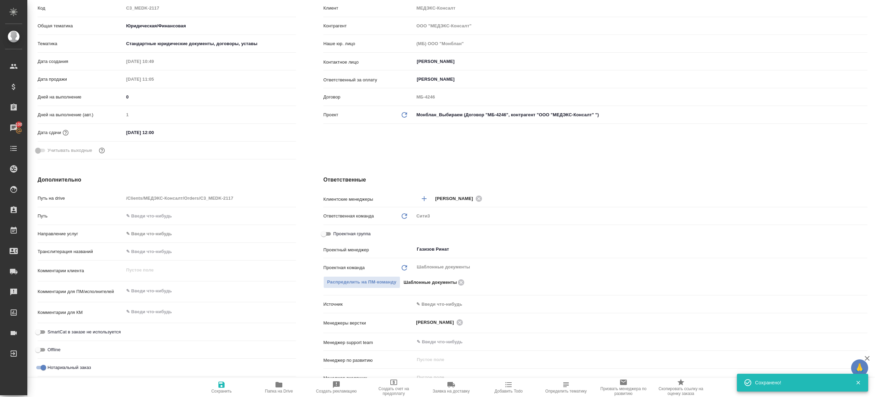
scroll to position [175, 0]
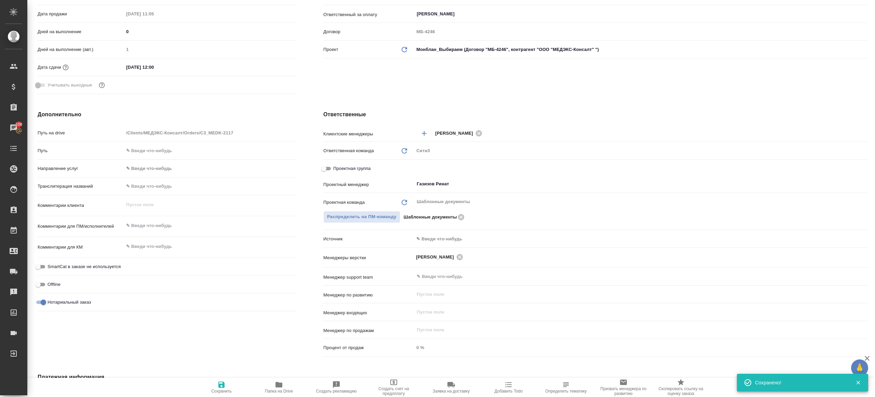
type textarea "x"
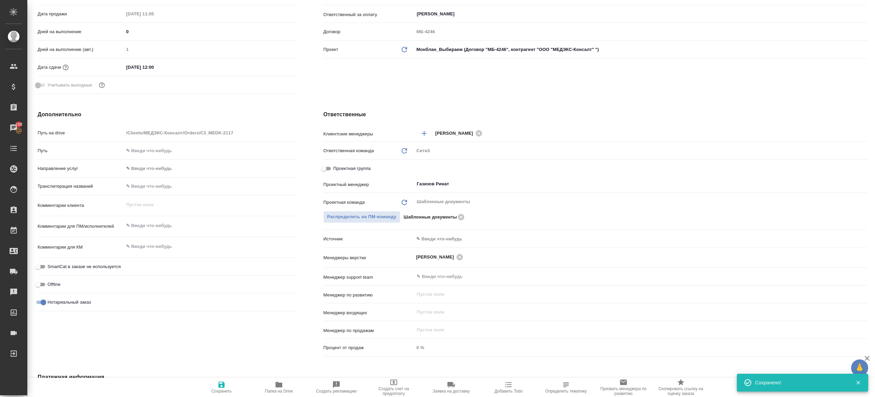
type textarea "x"
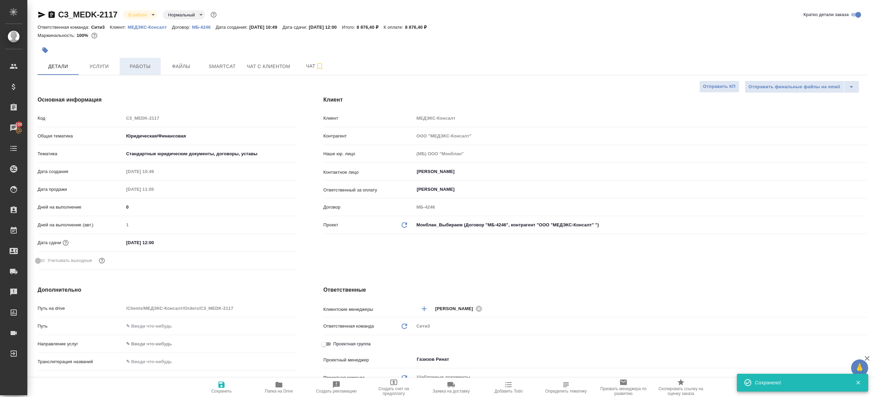
click at [155, 66] on span "Работы" at bounding box center [140, 66] width 33 height 9
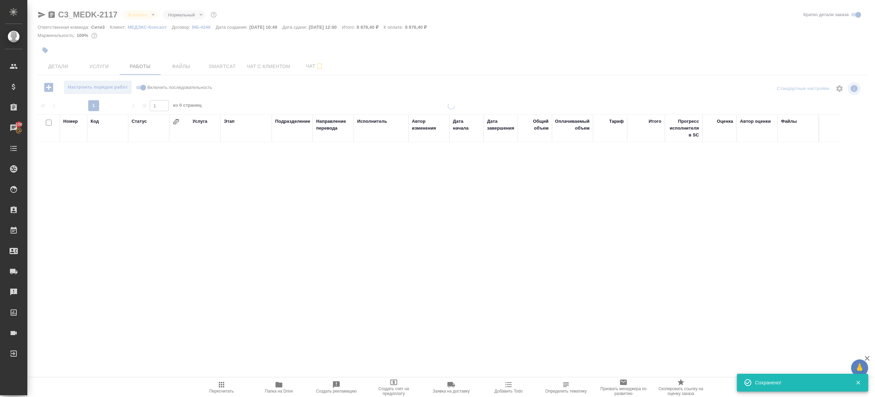
click at [291, 98] on div at bounding box center [452, 98] width 829 height 3
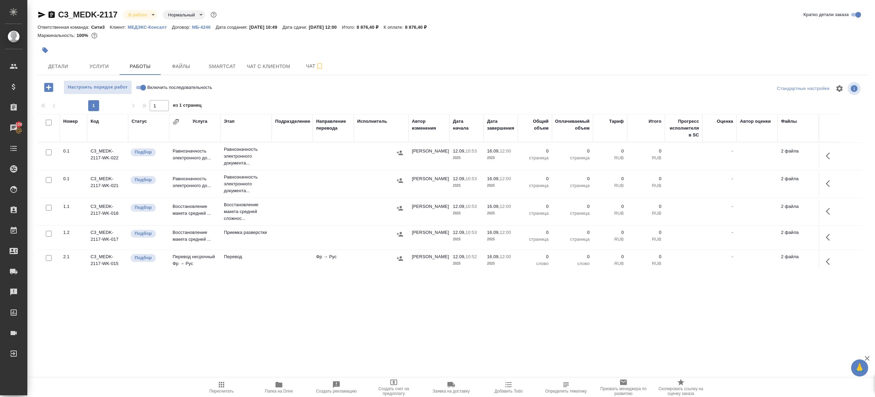
drag, startPoint x: 139, startPoint y: 86, endPoint x: 151, endPoint y: 90, distance: 13.1
click at [139, 86] on input "Включить последовательность" at bounding box center [143, 87] width 25 height 8
checkbox input "true"
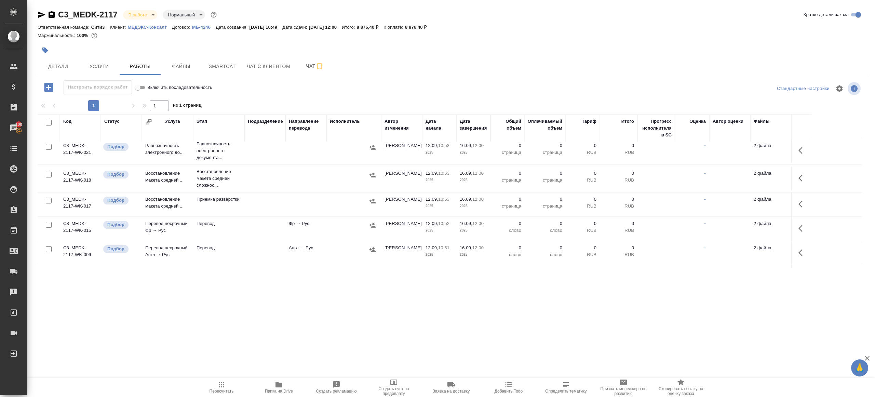
scroll to position [37, 0]
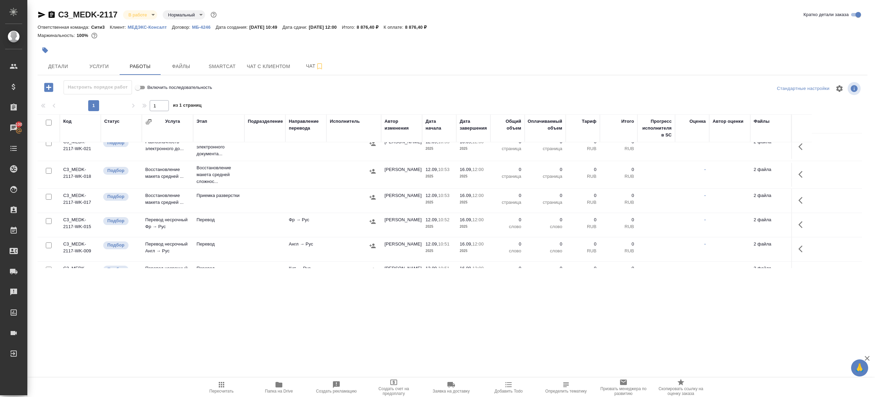
click at [798, 174] on icon "button" at bounding box center [802, 174] width 8 height 8
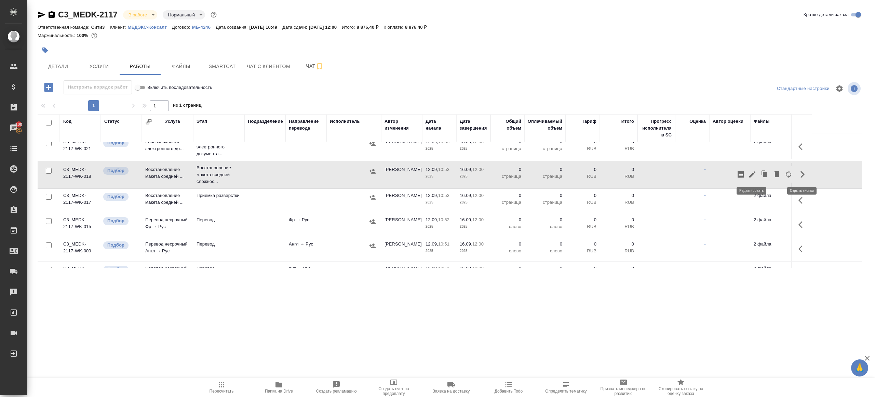
click at [749, 170] on icon "button" at bounding box center [752, 174] width 8 height 8
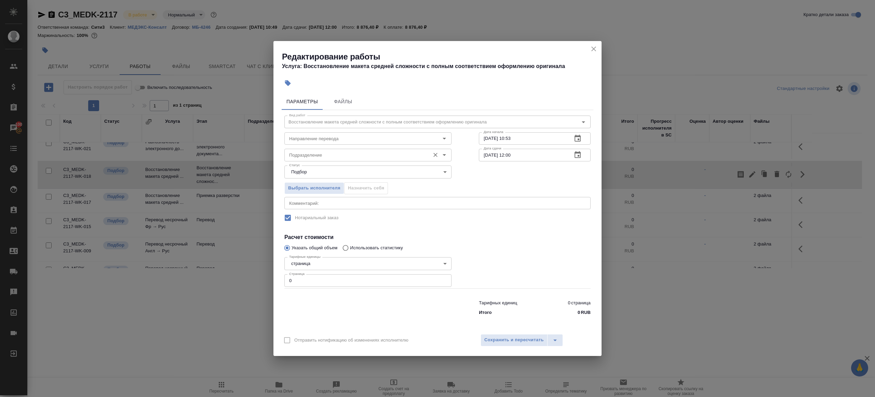
click at [303, 153] on input "Подразделение" at bounding box center [356, 155] width 140 height 8
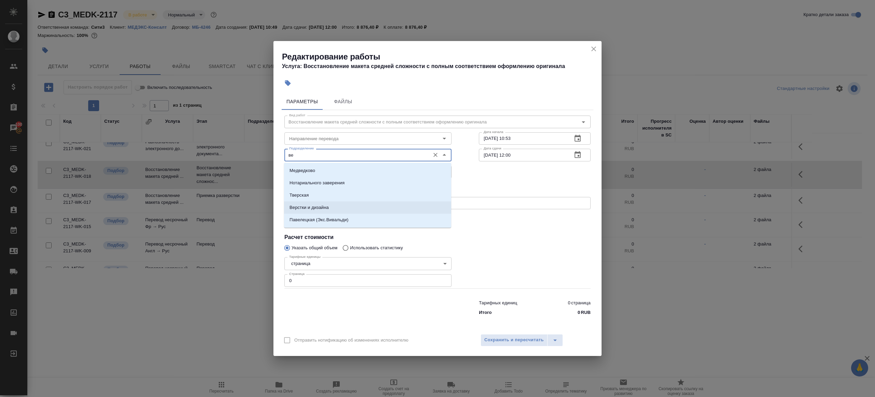
click at [313, 207] on p "Верстки и дизайна" at bounding box center [308, 207] width 39 height 7
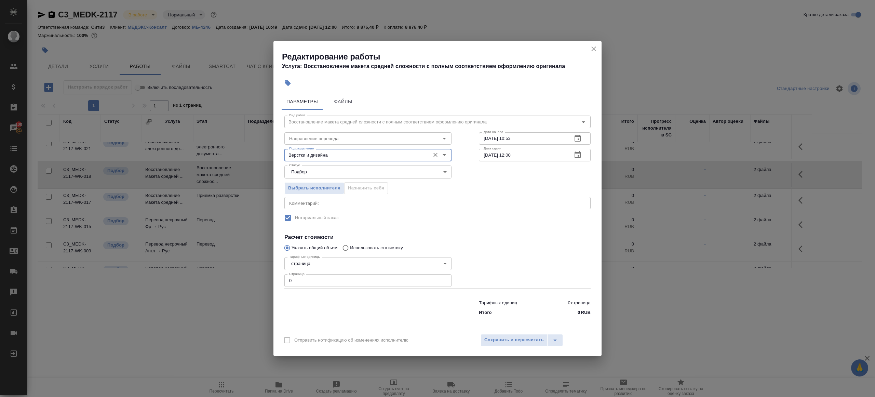
type input "Верстки и дизайна"
click at [307, 276] on input "0" at bounding box center [367, 280] width 167 height 12
type input "24"
click at [537, 137] on input "[DATE] 10:53" at bounding box center [523, 138] width 88 height 12
drag, startPoint x: 509, startPoint y: 136, endPoint x: 574, endPoint y: 136, distance: 64.9
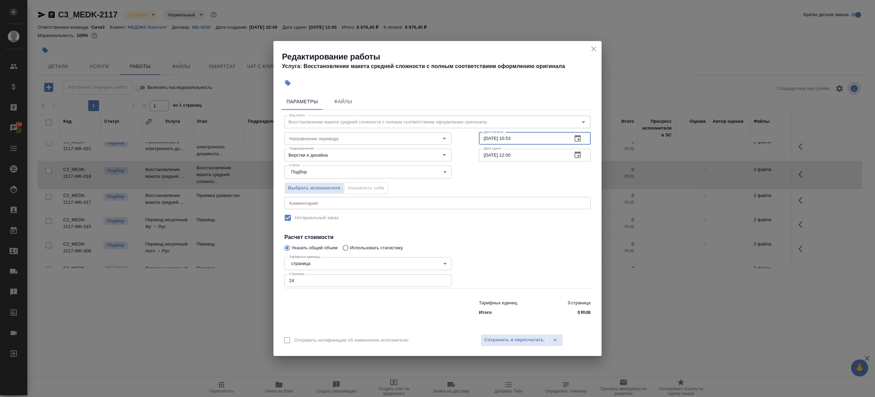
click at [574, 136] on div "[DATE] 10:53 Дата начала" at bounding box center [535, 138] width 112 height 12
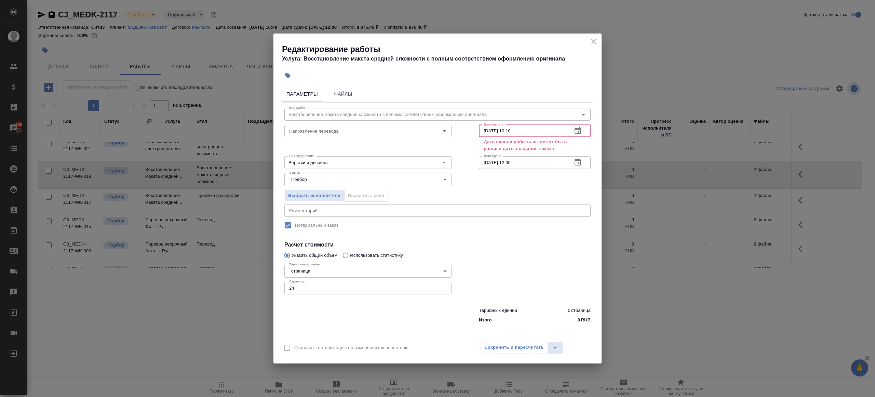
click at [512, 132] on input "[DATE] 10:10" at bounding box center [523, 131] width 88 height 12
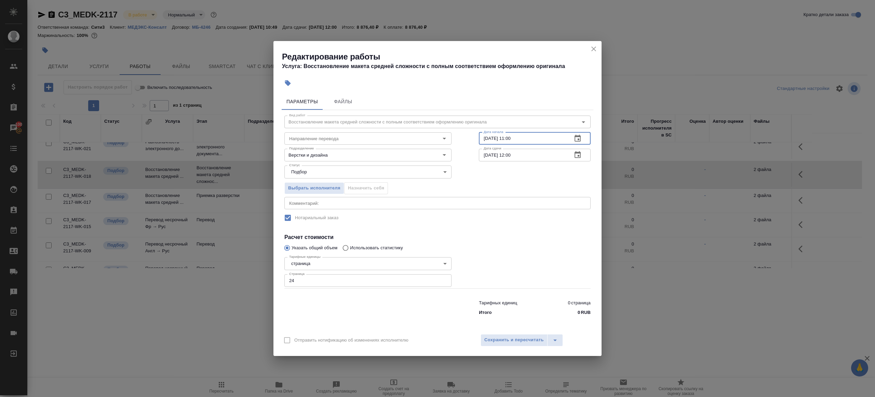
type input "[DATE] 11:00"
click at [522, 155] on input "[DATE] 12:00" at bounding box center [523, 155] width 88 height 12
paste input "[DATE] 11"
click at [512, 154] on input "[DATE] 11:00" at bounding box center [523, 155] width 88 height 12
type input "[DATE] 17:00"
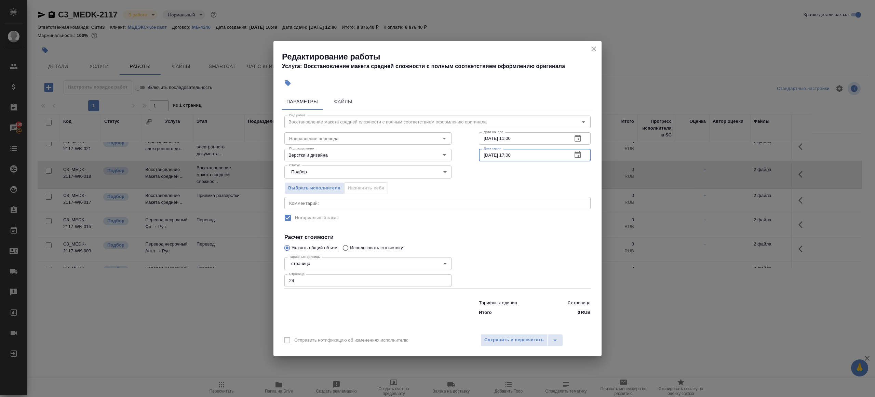
click at [503, 275] on div at bounding box center [534, 271] width 139 height 61
click at [503, 343] on span "Сохранить и пересчитать" at bounding box center [513, 340] width 59 height 8
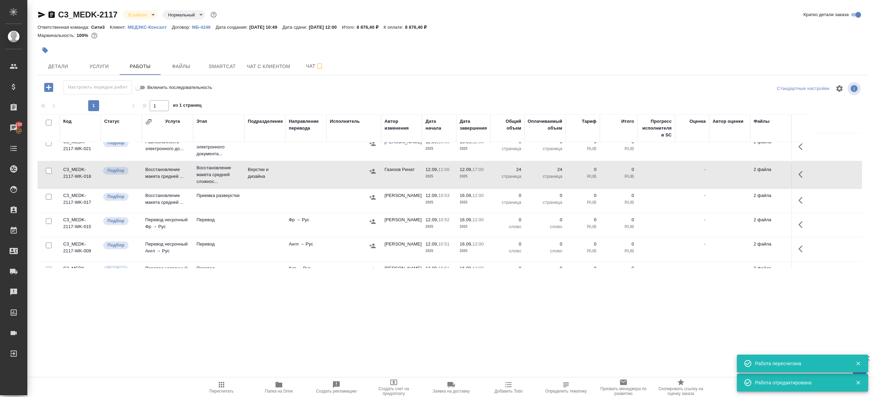
click at [48, 194] on input "checkbox" at bounding box center [49, 197] width 6 height 6
checkbox input "true"
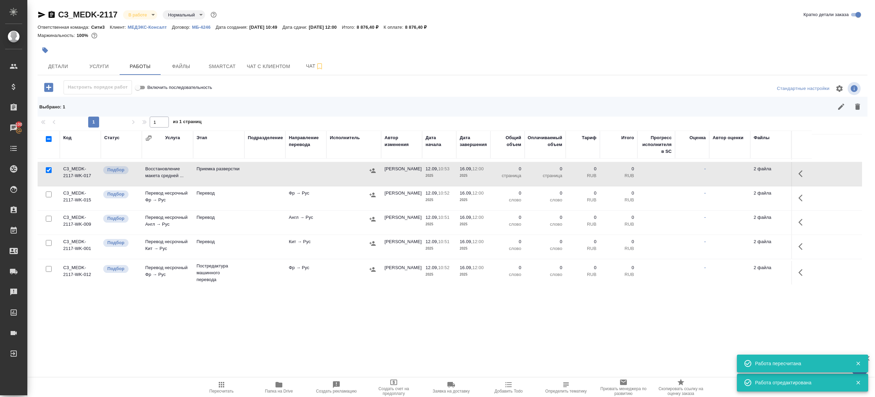
scroll to position [107, 0]
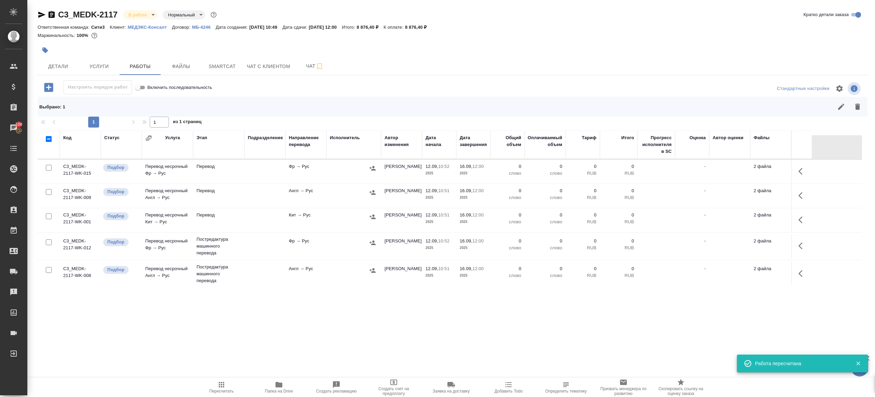
click at [47, 241] on input "checkbox" at bounding box center [49, 242] width 6 height 6
checkbox input "true"
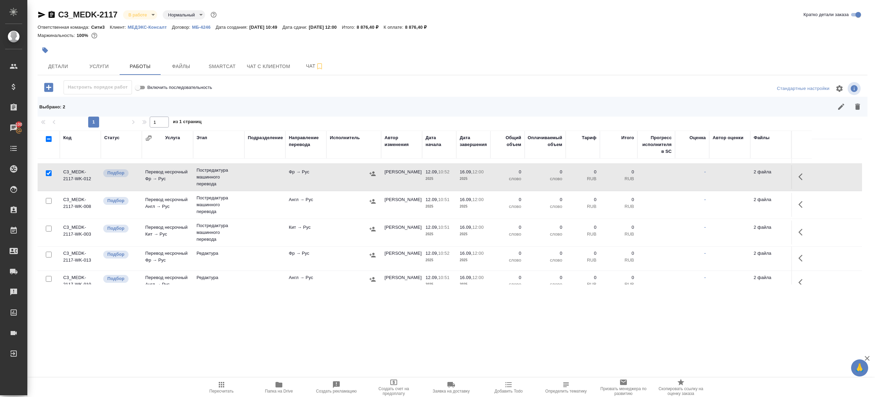
scroll to position [178, 0]
click at [48, 195] on input "checkbox" at bounding box center [49, 198] width 6 height 6
checkbox input "true"
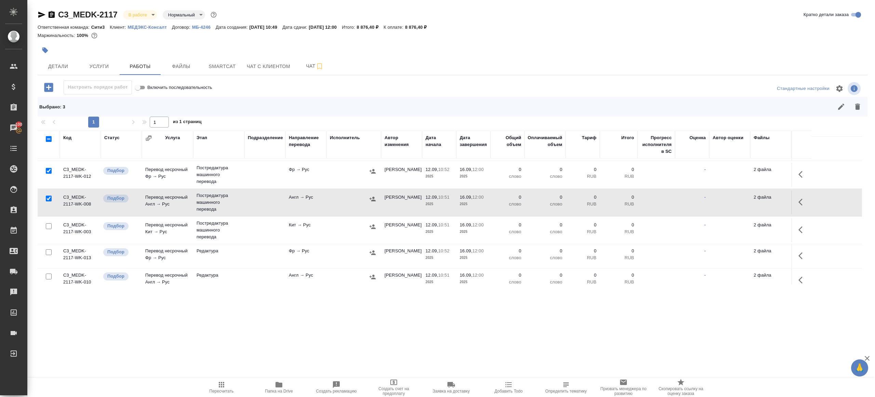
click at [48, 227] on input "checkbox" at bounding box center [49, 226] width 6 height 6
checkbox input "true"
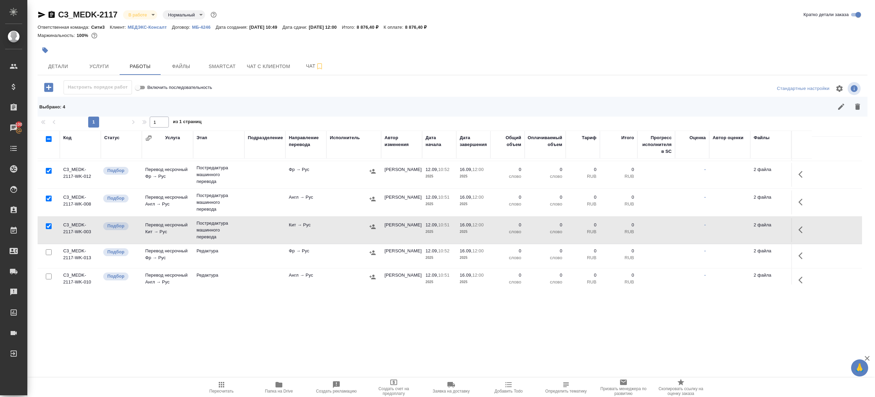
click at [48, 249] on input "checkbox" at bounding box center [49, 252] width 6 height 6
checkbox input "true"
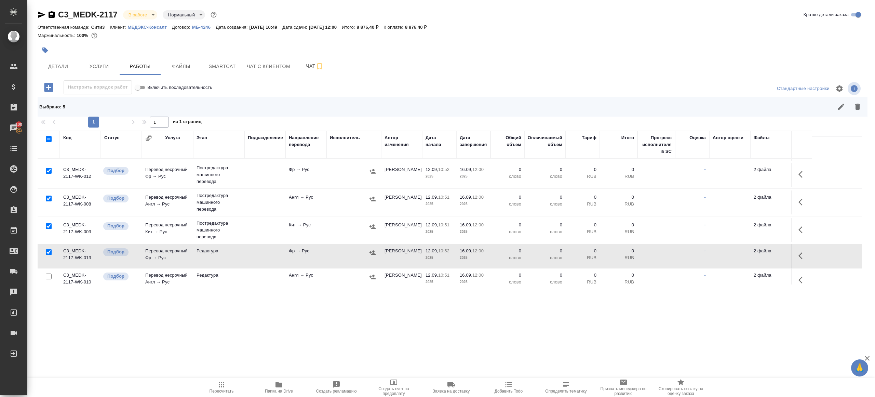
click at [47, 275] on input "checkbox" at bounding box center [49, 276] width 6 height 6
checkbox input "true"
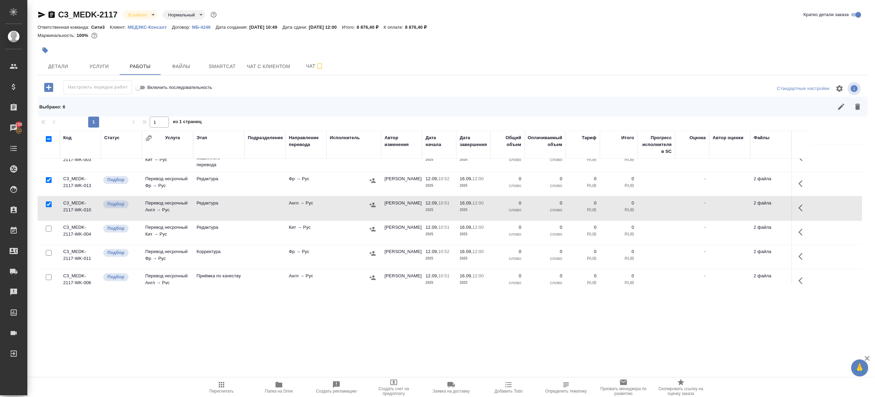
scroll to position [250, 0]
click at [49, 226] on input "checkbox" at bounding box center [49, 228] width 6 height 6
checkbox input "true"
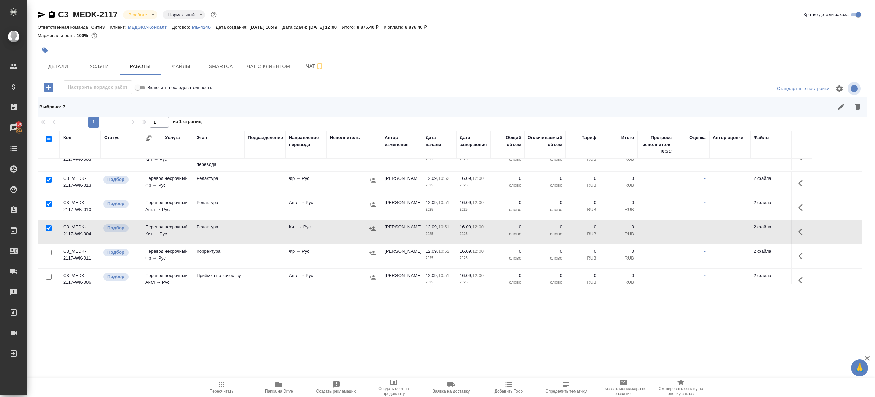
click at [49, 250] on input "checkbox" at bounding box center [49, 252] width 6 height 6
checkbox input "true"
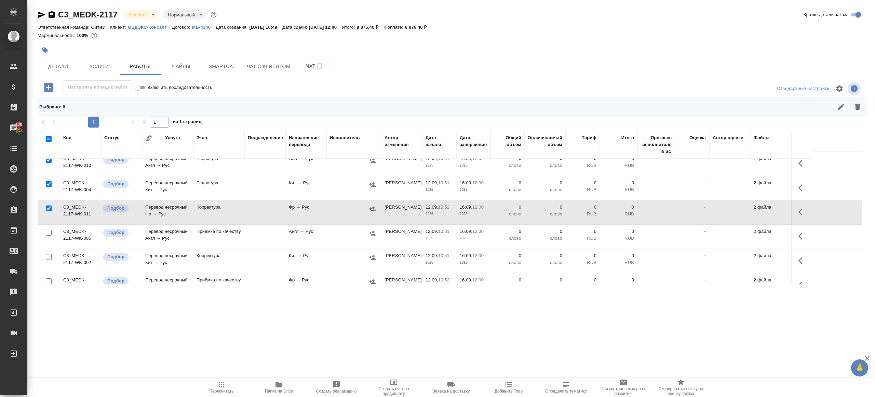
scroll to position [318, 0]
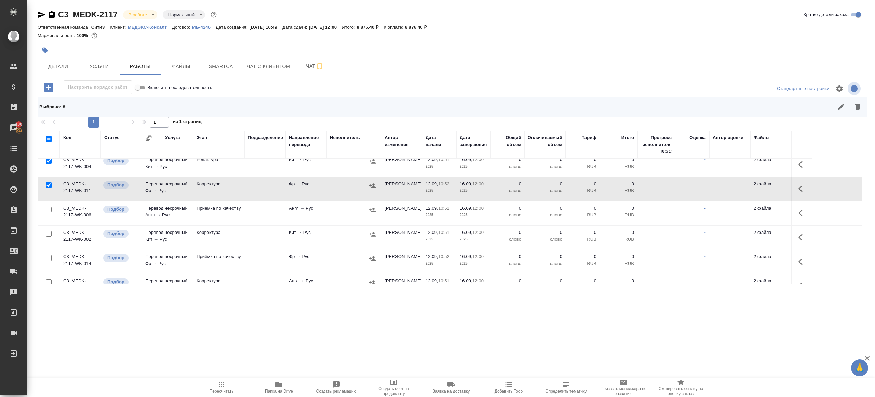
click at [49, 231] on input "checkbox" at bounding box center [49, 234] width 6 height 6
checkbox input "true"
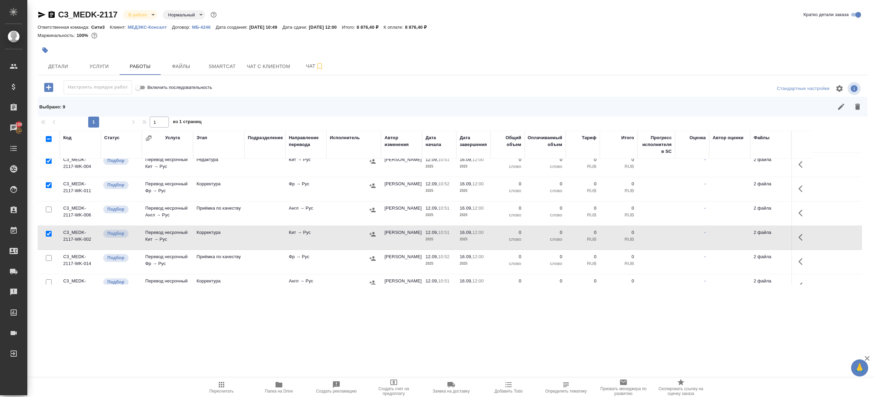
click at [49, 255] on input "checkbox" at bounding box center [49, 258] width 6 height 6
checkbox input "true"
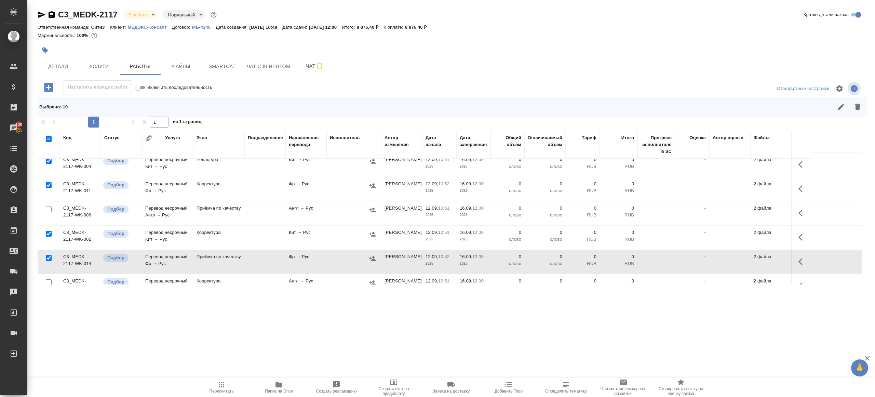
scroll to position [368, 0]
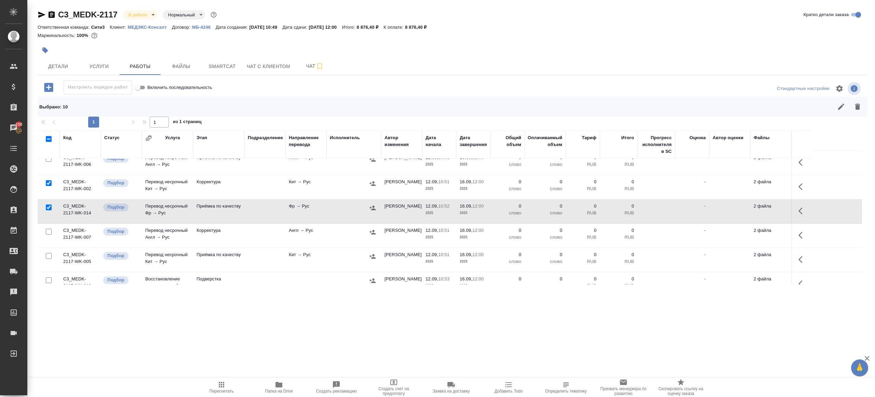
click at [49, 229] on input "checkbox" at bounding box center [49, 232] width 6 height 6
checkbox input "true"
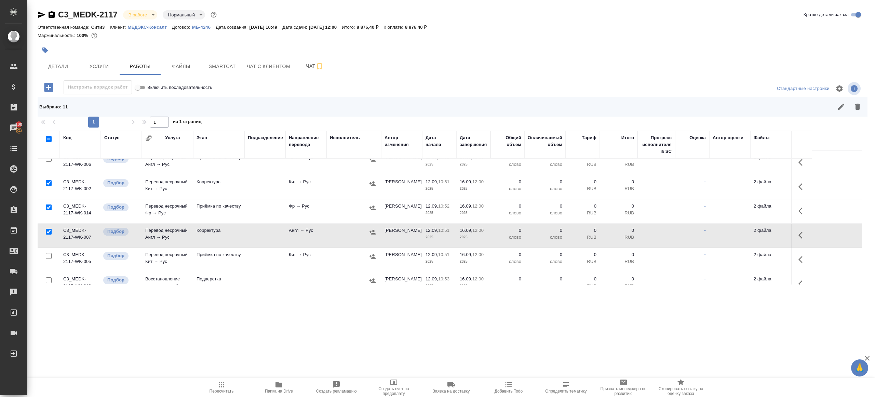
click at [48, 253] on input "checkbox" at bounding box center [49, 256] width 6 height 6
checkbox input "true"
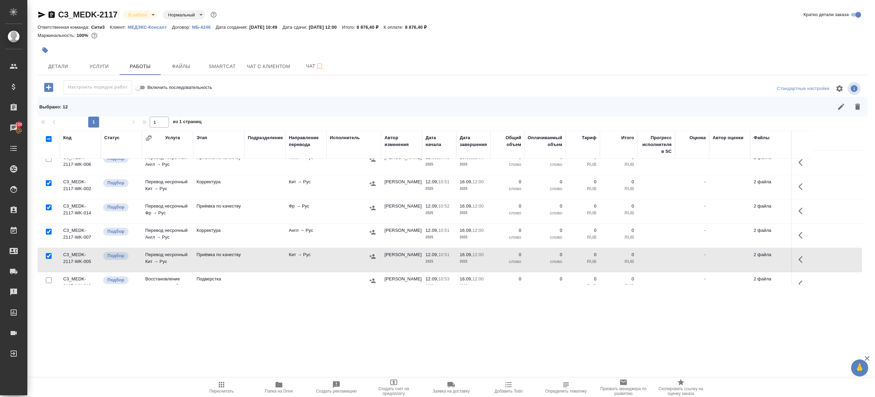
scroll to position [424, 0]
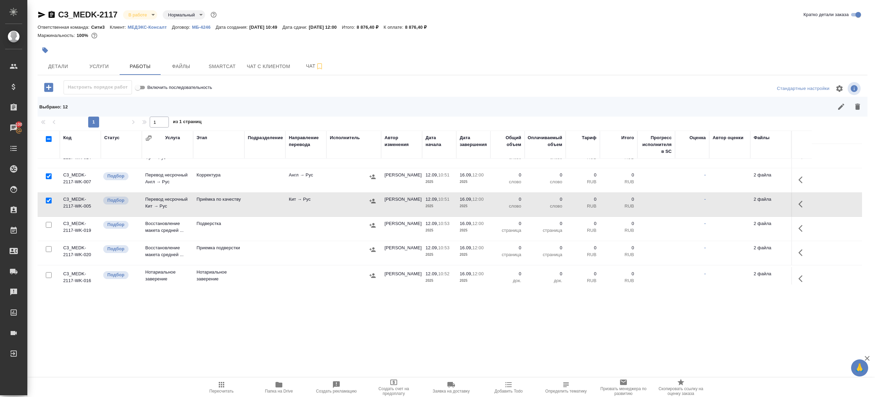
click at [49, 248] on input "checkbox" at bounding box center [49, 249] width 6 height 6
checkbox input "true"
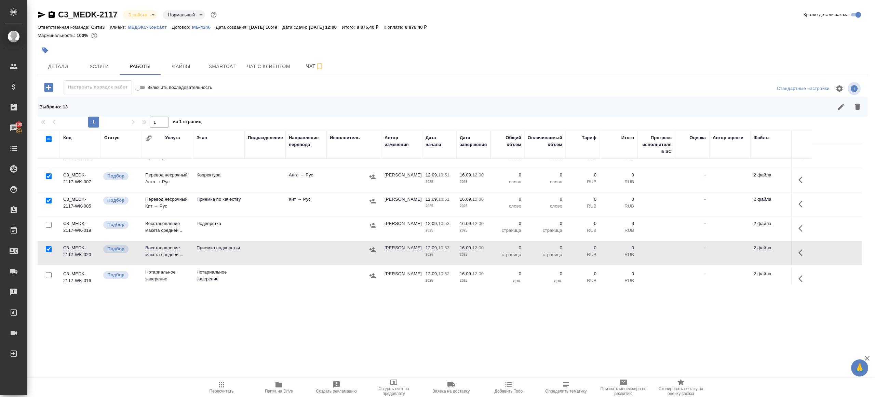
scroll to position [429, 0]
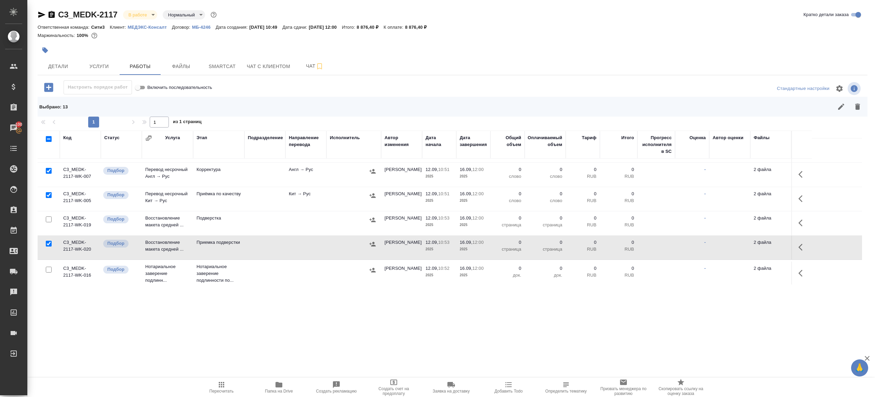
click at [862, 103] on button "button" at bounding box center [857, 106] width 16 height 16
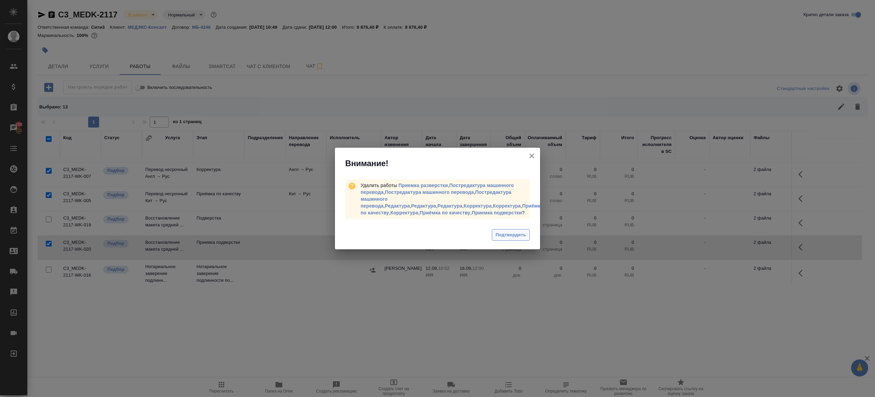
click at [514, 230] on button "Подтвердить" at bounding box center [511, 235] width 38 height 12
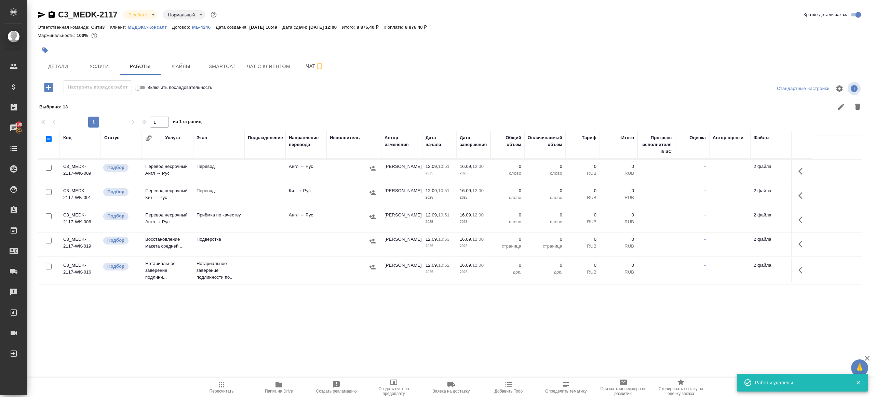
scroll to position [105, 0]
